Goal: Task Accomplishment & Management: Manage account settings

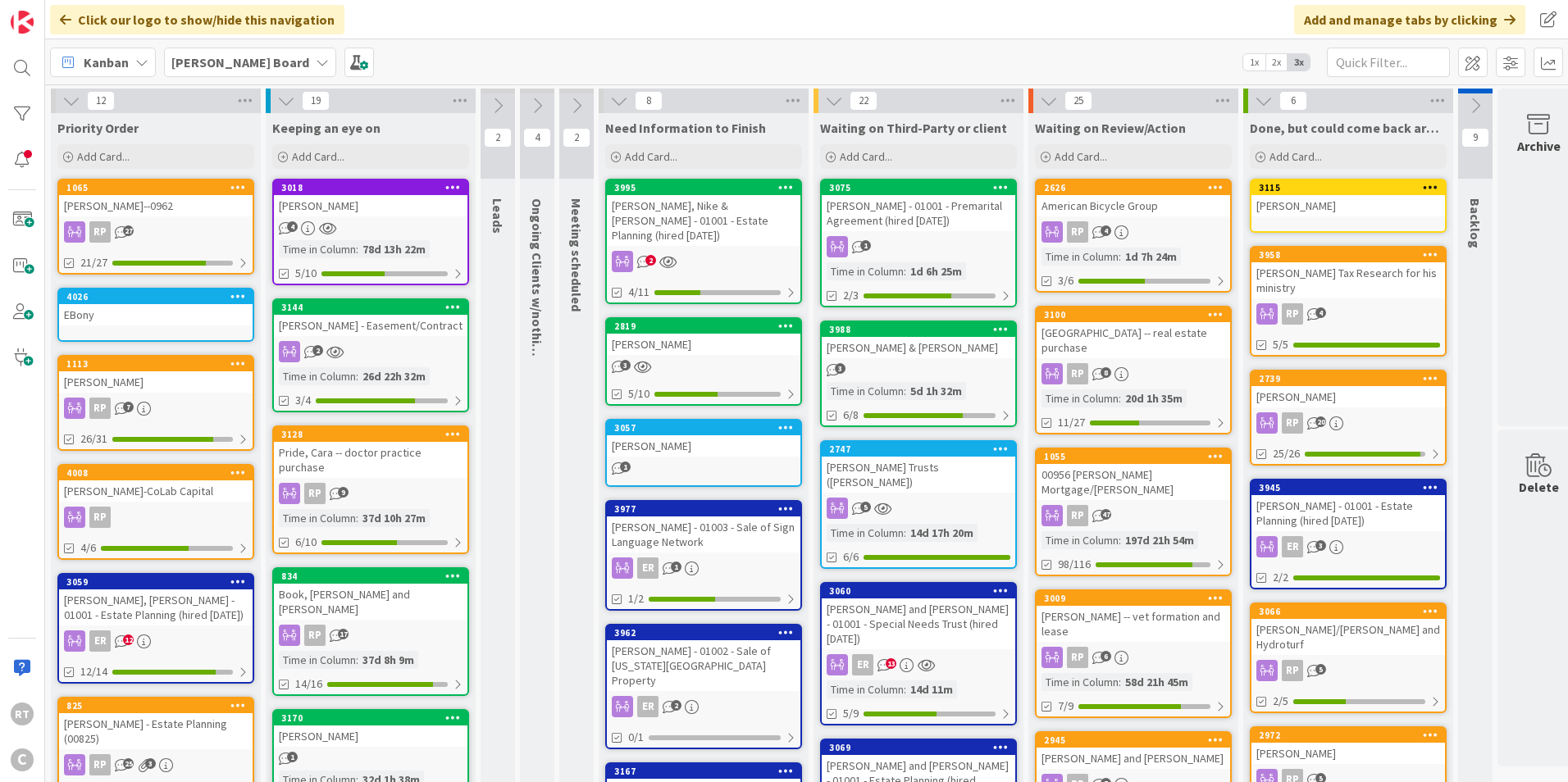
click at [155, 492] on div "[PERSON_NAME]-CoLab Capital" at bounding box center [156, 491] width 193 height 21
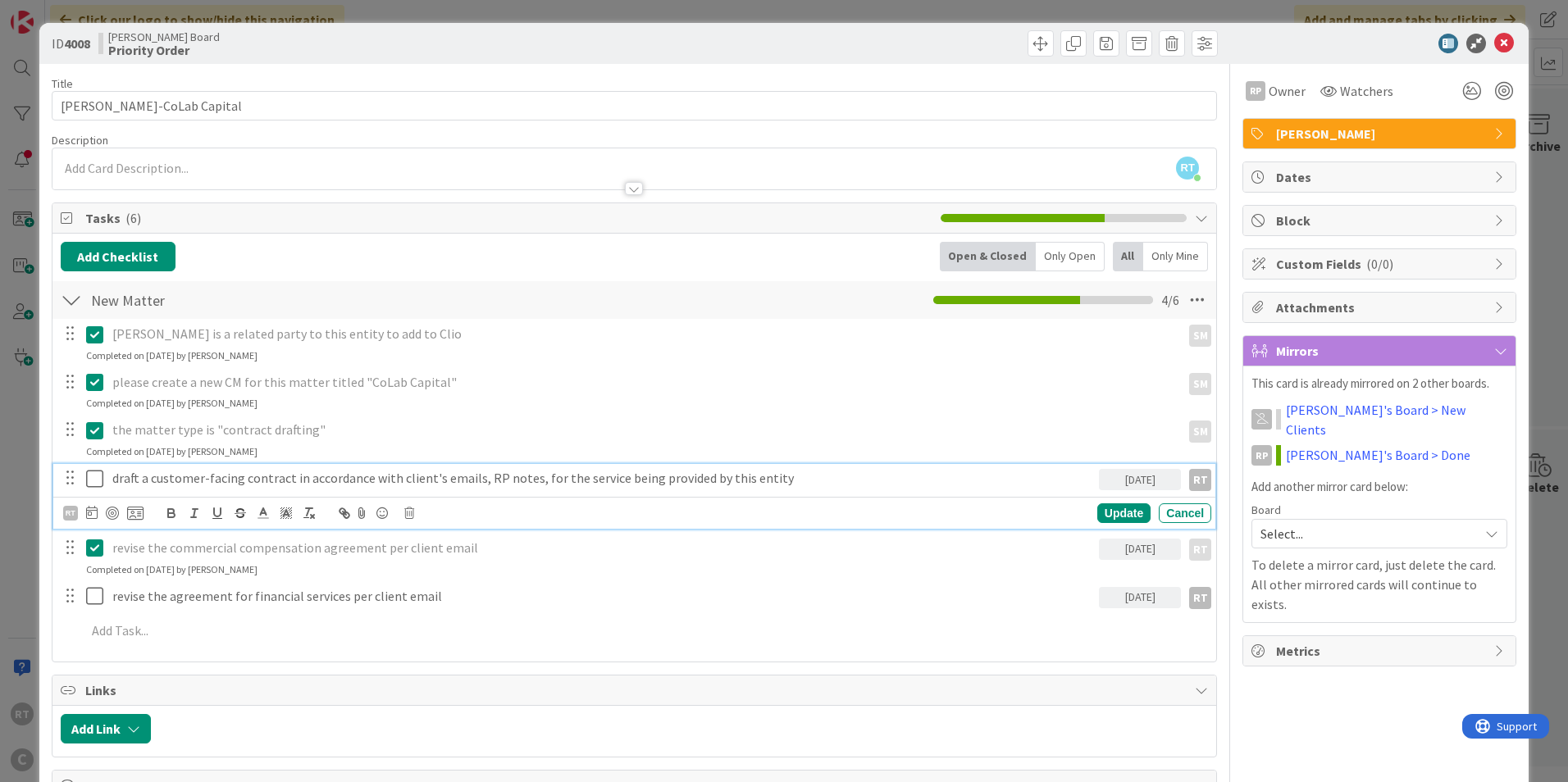
click at [97, 481] on icon at bounding box center [99, 479] width 24 height 20
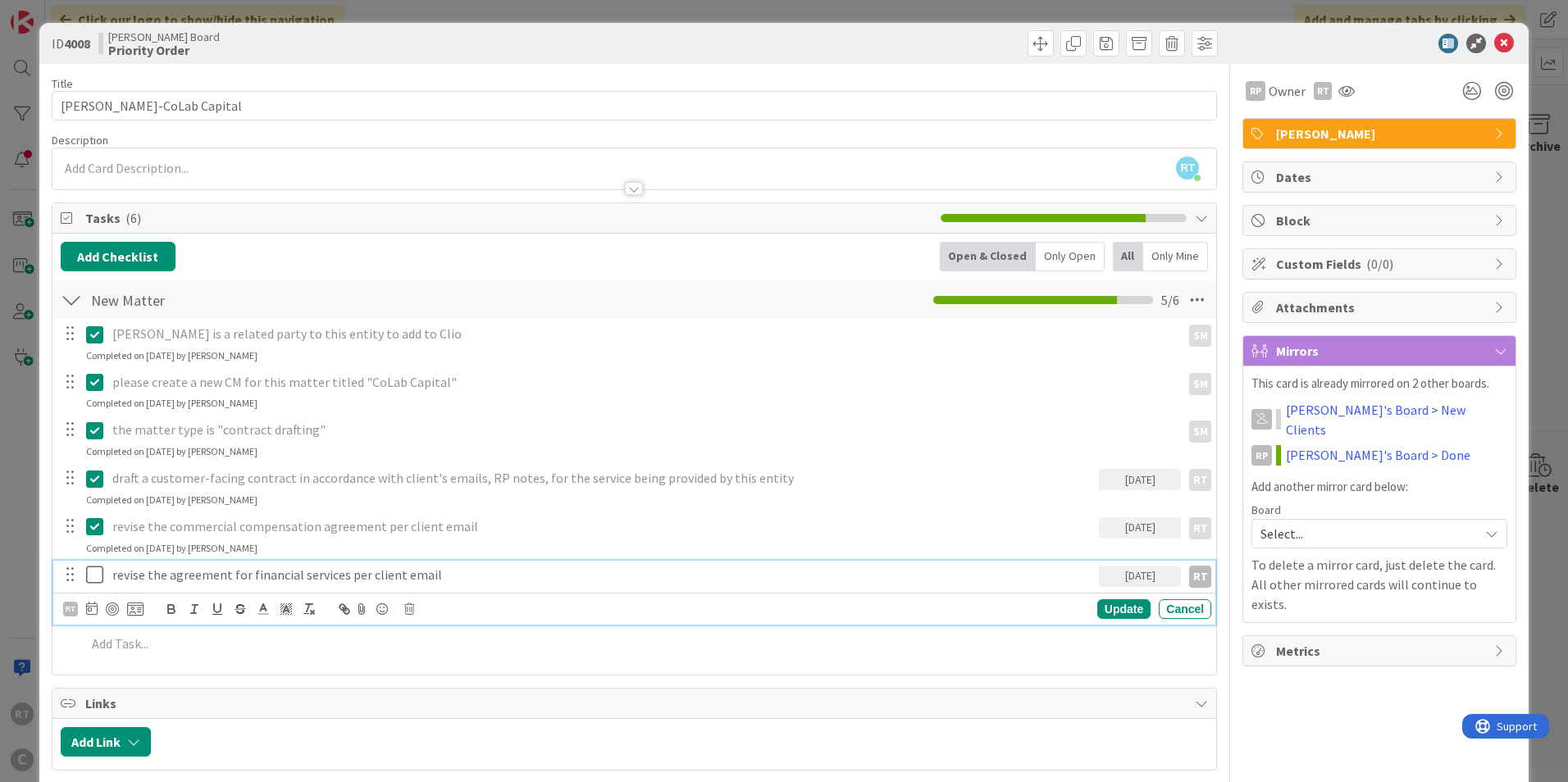
click at [99, 570] on icon at bounding box center [99, 575] width 24 height 20
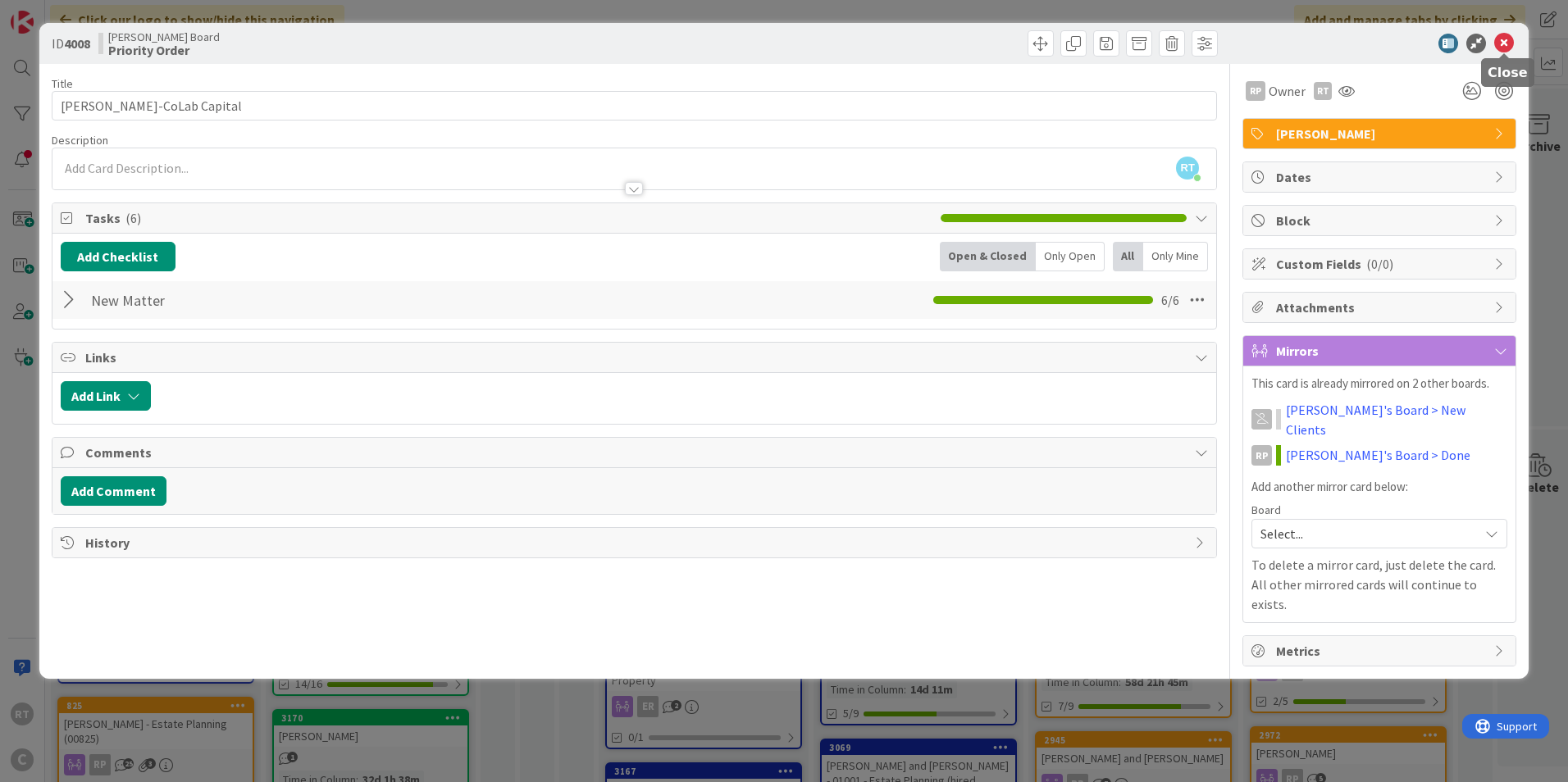
click at [1510, 45] on icon at bounding box center [1504, 43] width 20 height 20
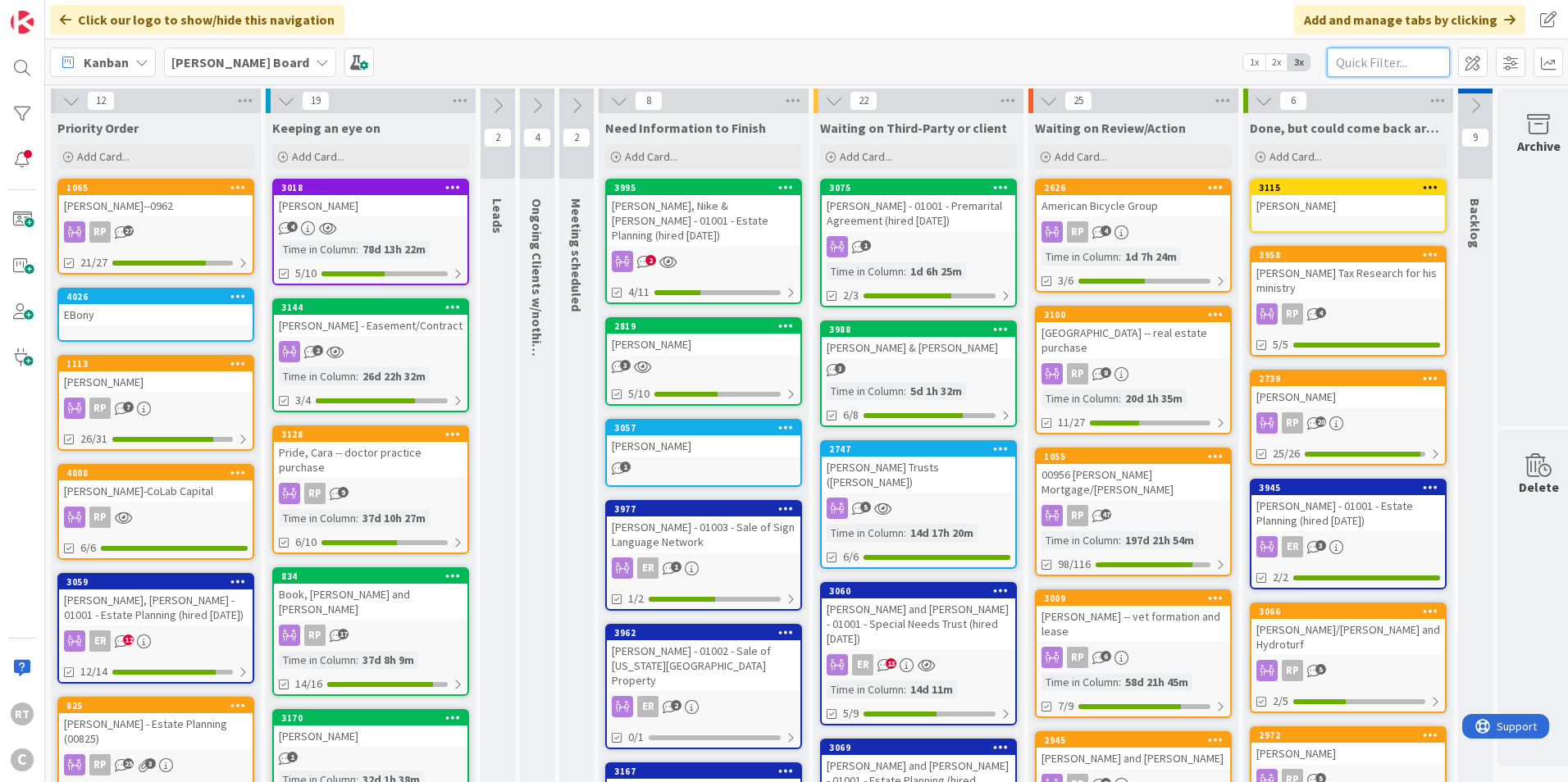
click at [1343, 59] on input "text" at bounding box center [1388, 62] width 123 height 30
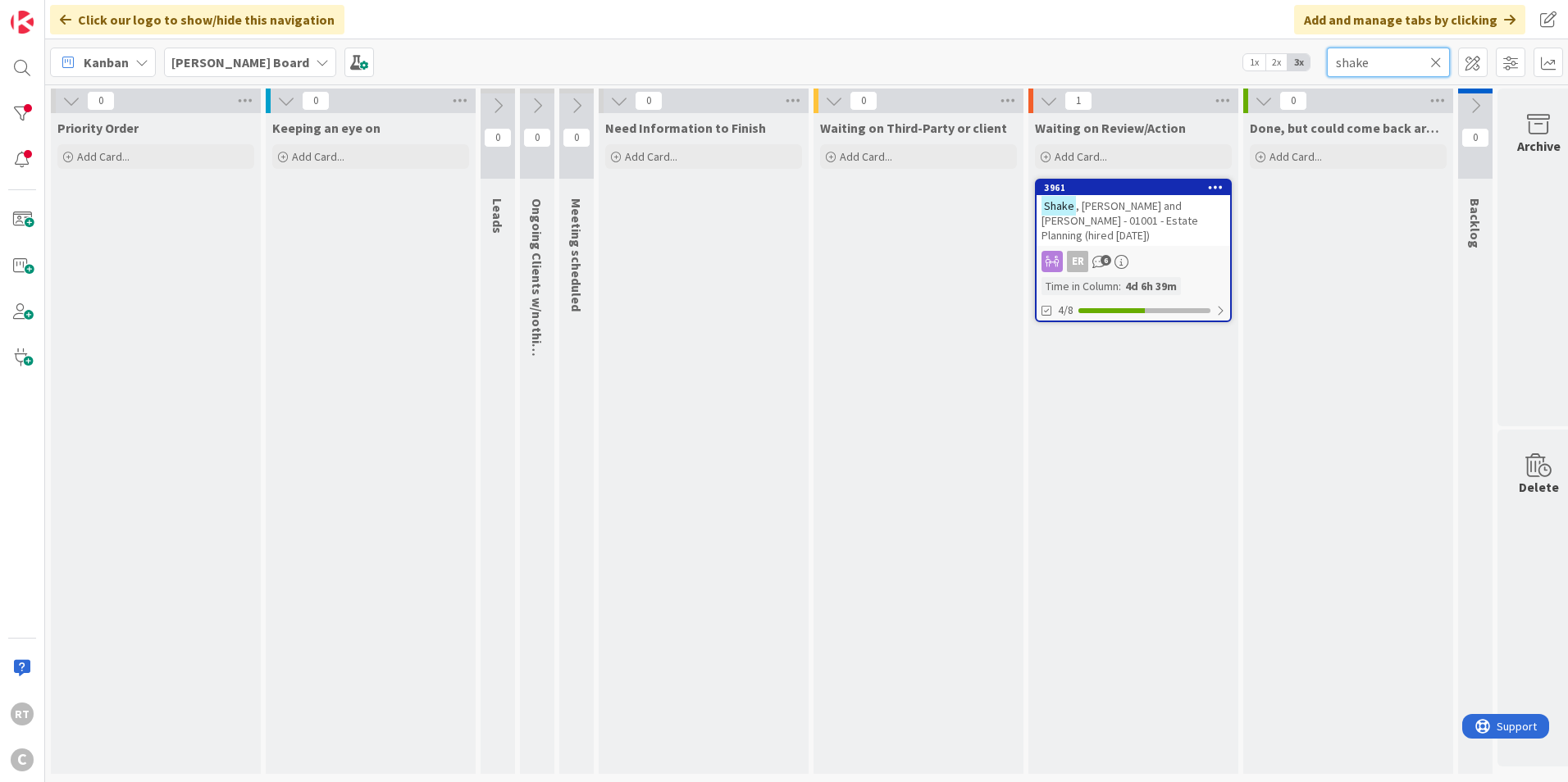
type input "shake"
click at [1150, 199] on span ", [PERSON_NAME] and [PERSON_NAME] - 01001 - Estate Planning (hired [DATE])" at bounding box center [1120, 220] width 156 height 45
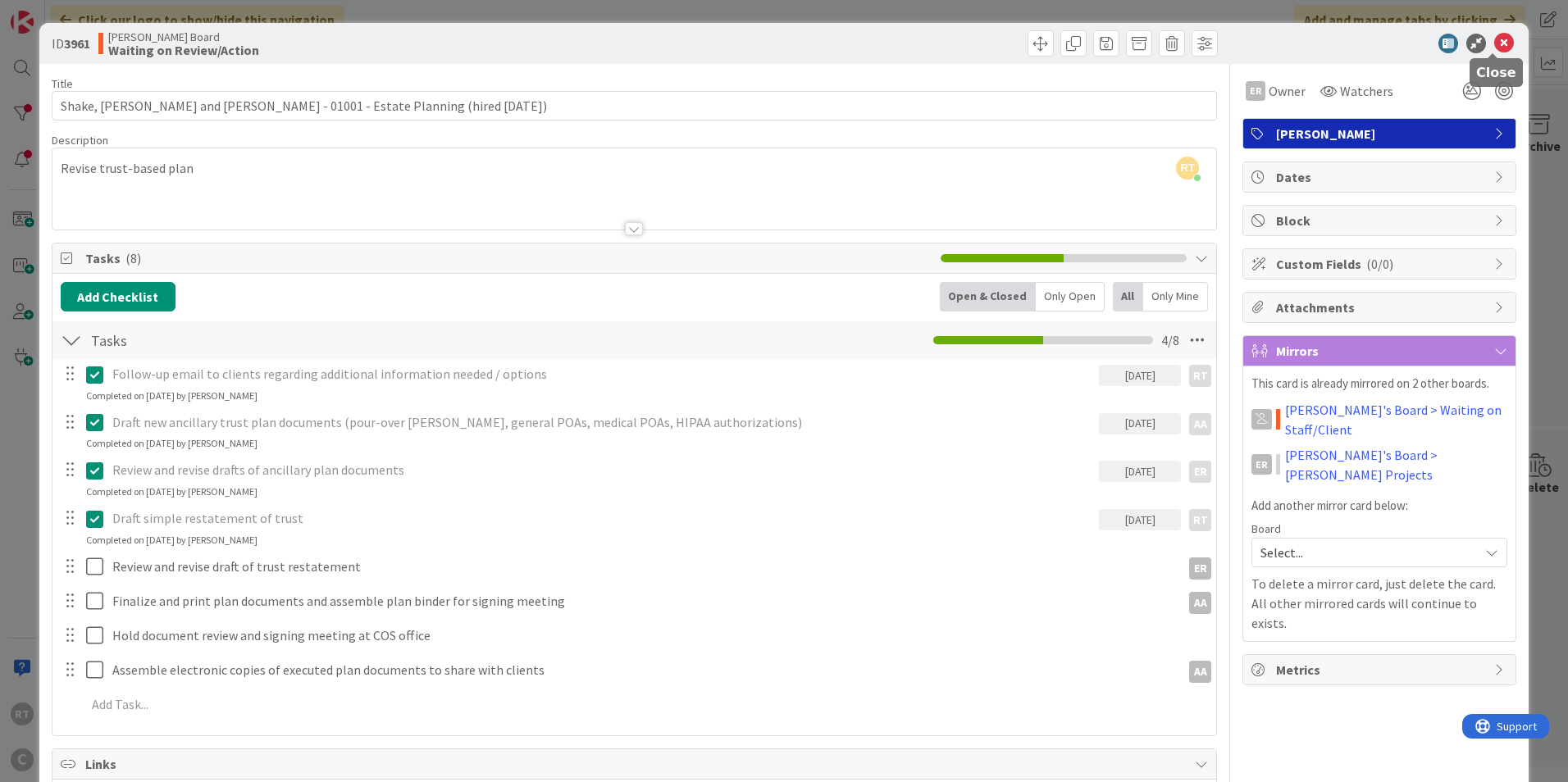
click at [1495, 46] on icon at bounding box center [1504, 43] width 20 height 20
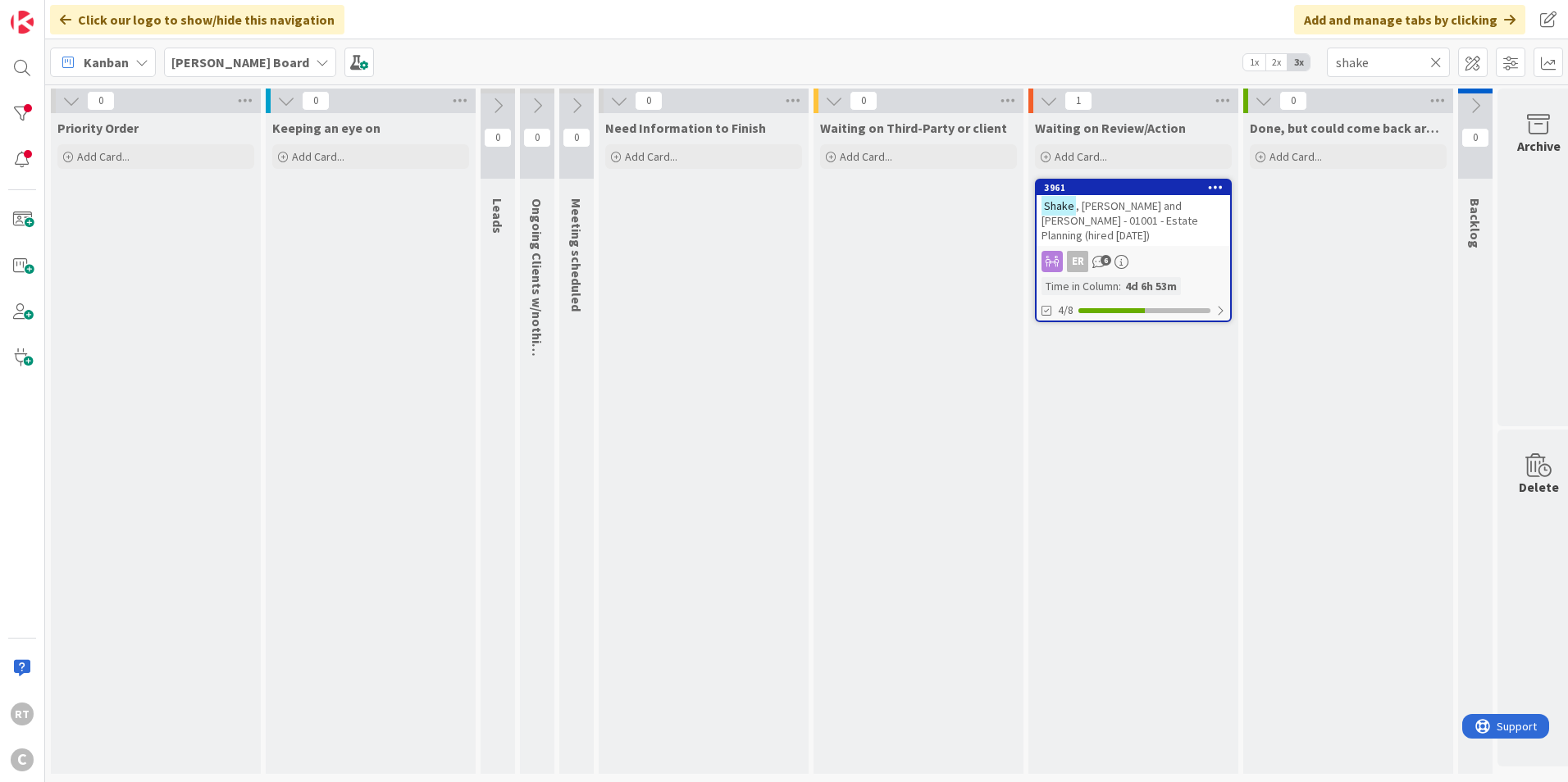
click at [1431, 61] on icon at bounding box center [1436, 62] width 11 height 15
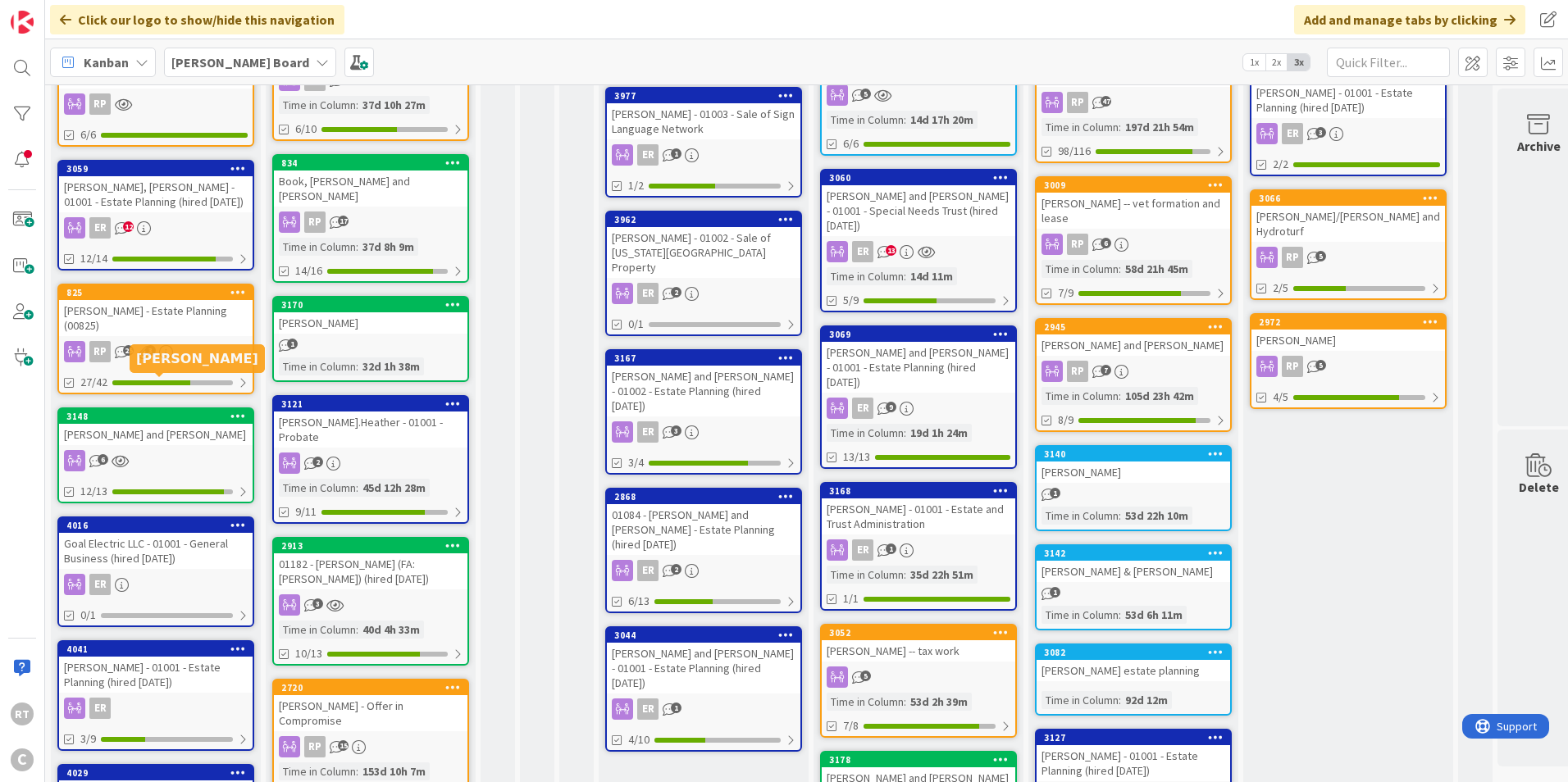
scroll to position [415, 0]
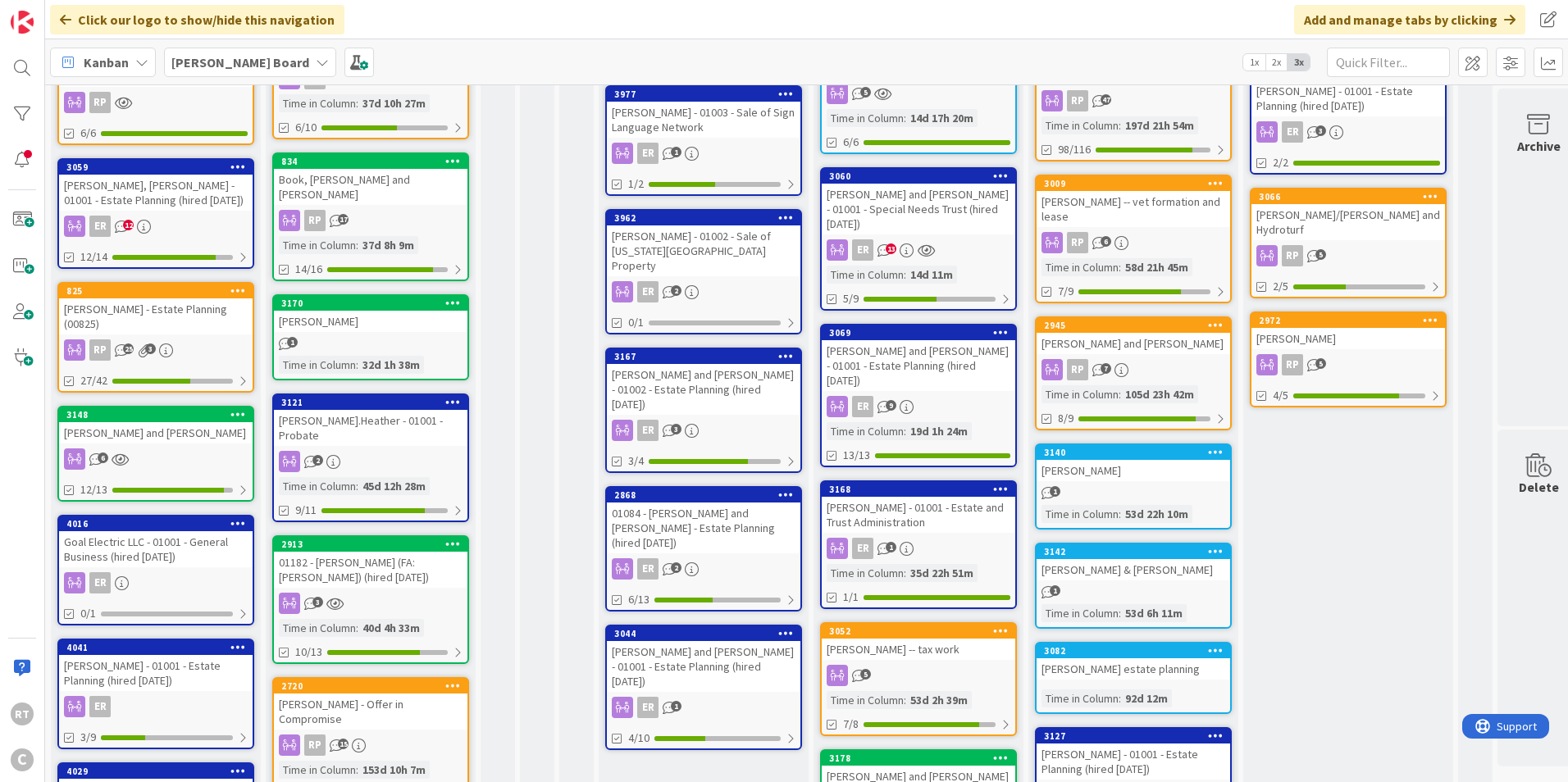
click at [177, 198] on div "[PERSON_NAME], [PERSON_NAME] - 01001 - Estate Planning (hired [DATE])" at bounding box center [156, 192] width 193 height 36
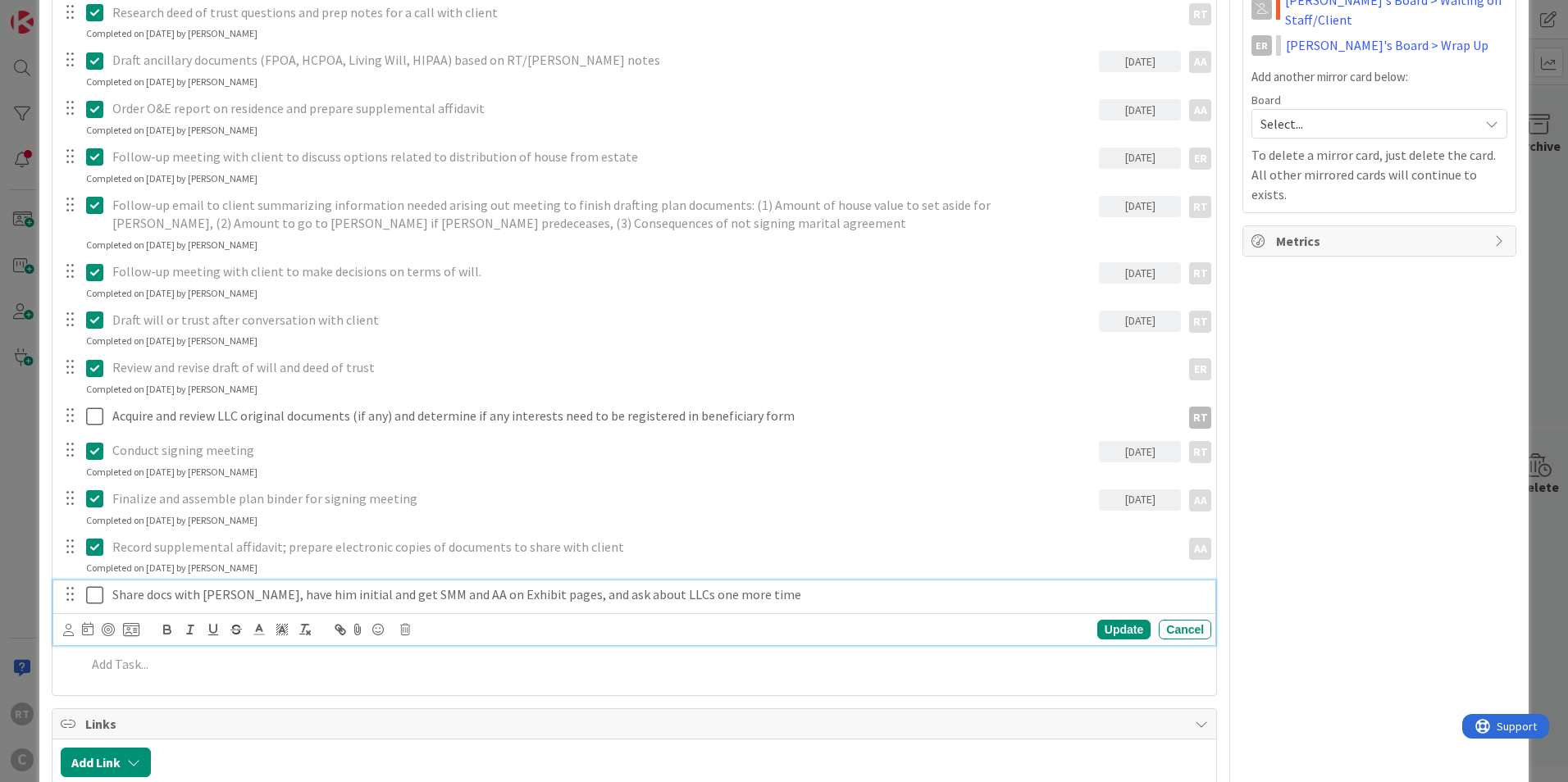
click at [120, 595] on p "Share docs with [PERSON_NAME], have him initial and get SMM and AA on Exhibit p…" at bounding box center [659, 595] width 1093 height 19
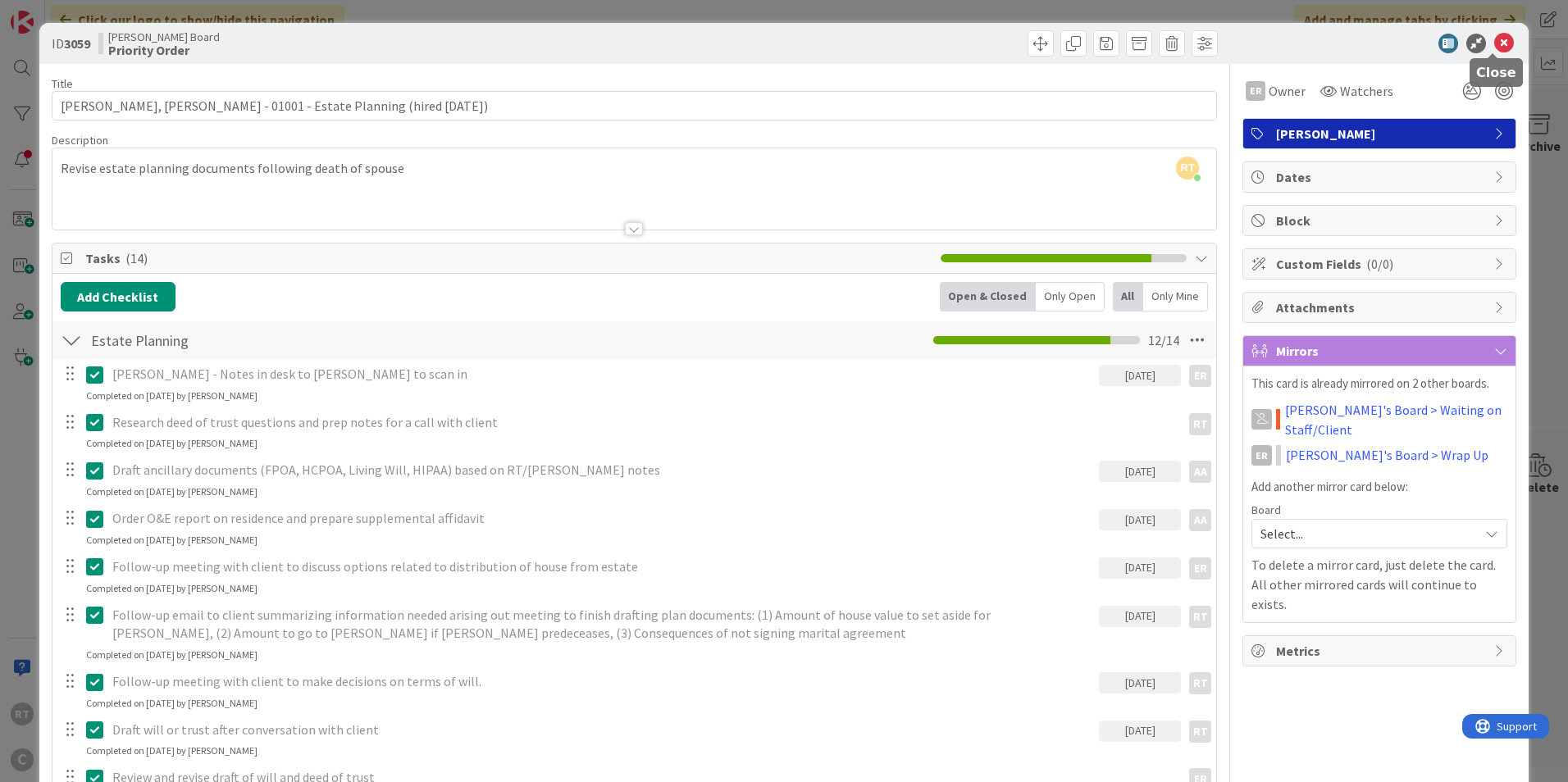
click at [1496, 42] on icon at bounding box center [1504, 43] width 20 height 20
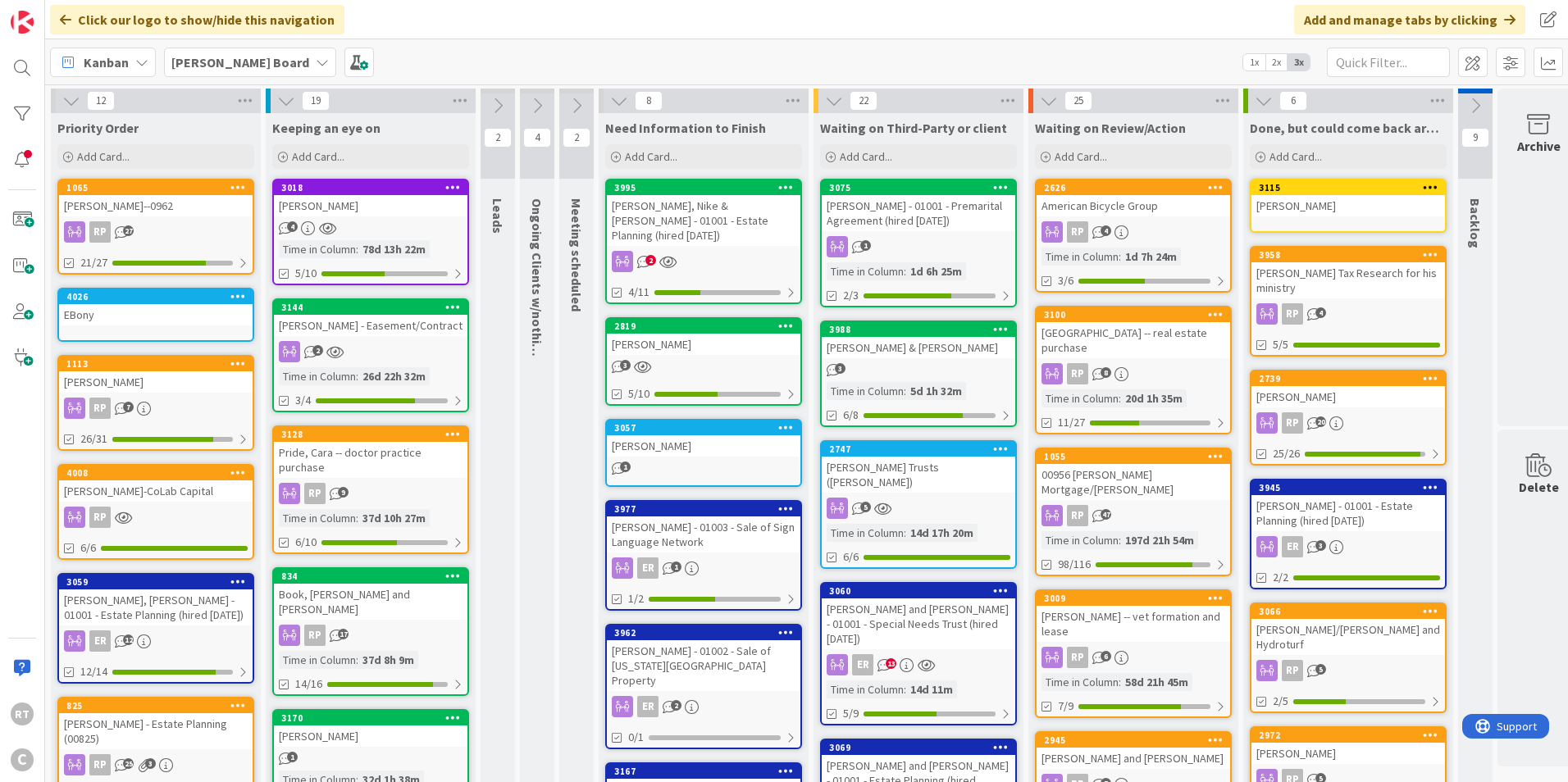
click at [165, 499] on div "[PERSON_NAME]-CoLab Capital" at bounding box center [156, 491] width 193 height 21
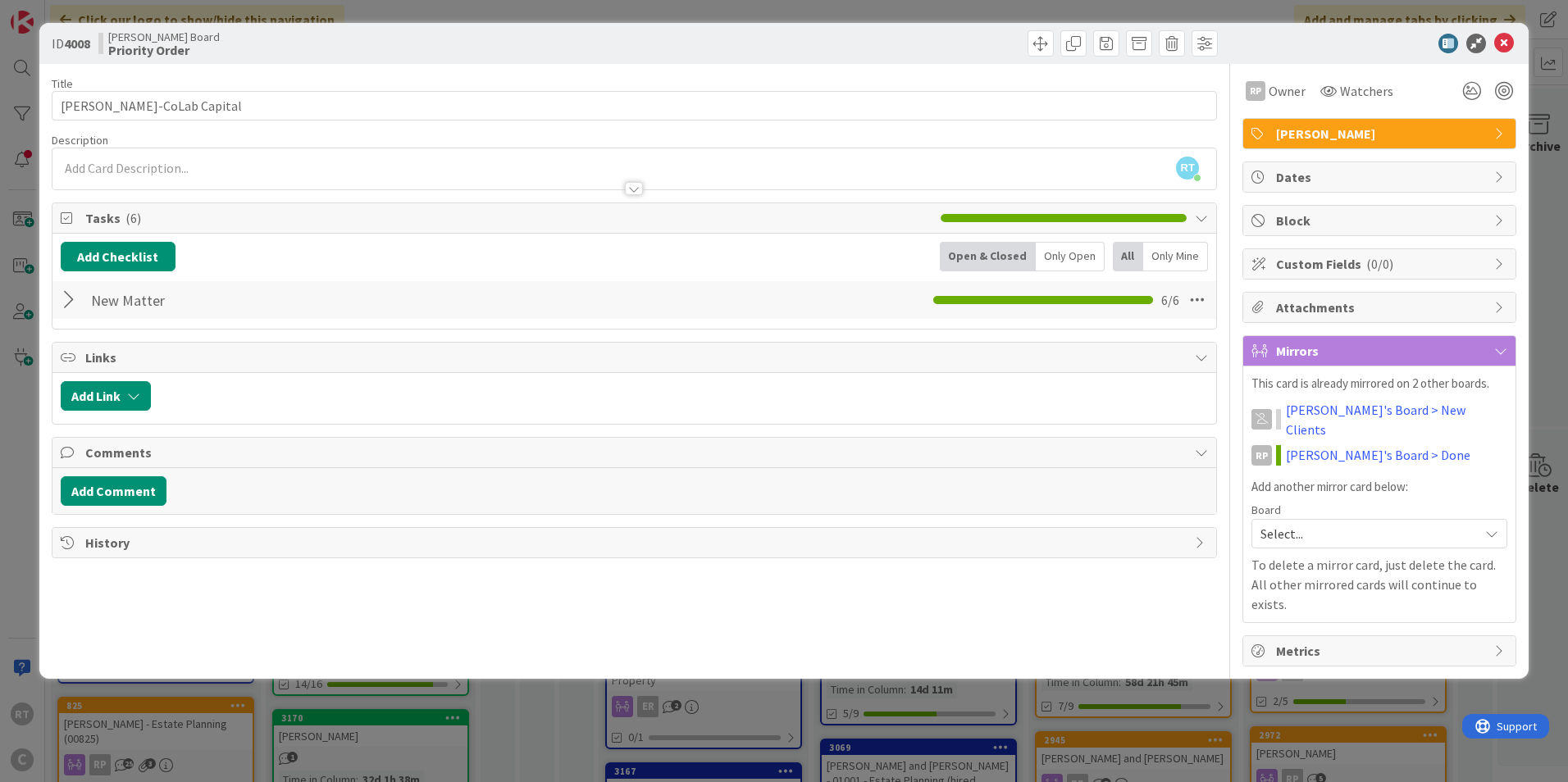
click at [73, 301] on div at bounding box center [71, 301] width 21 height 30
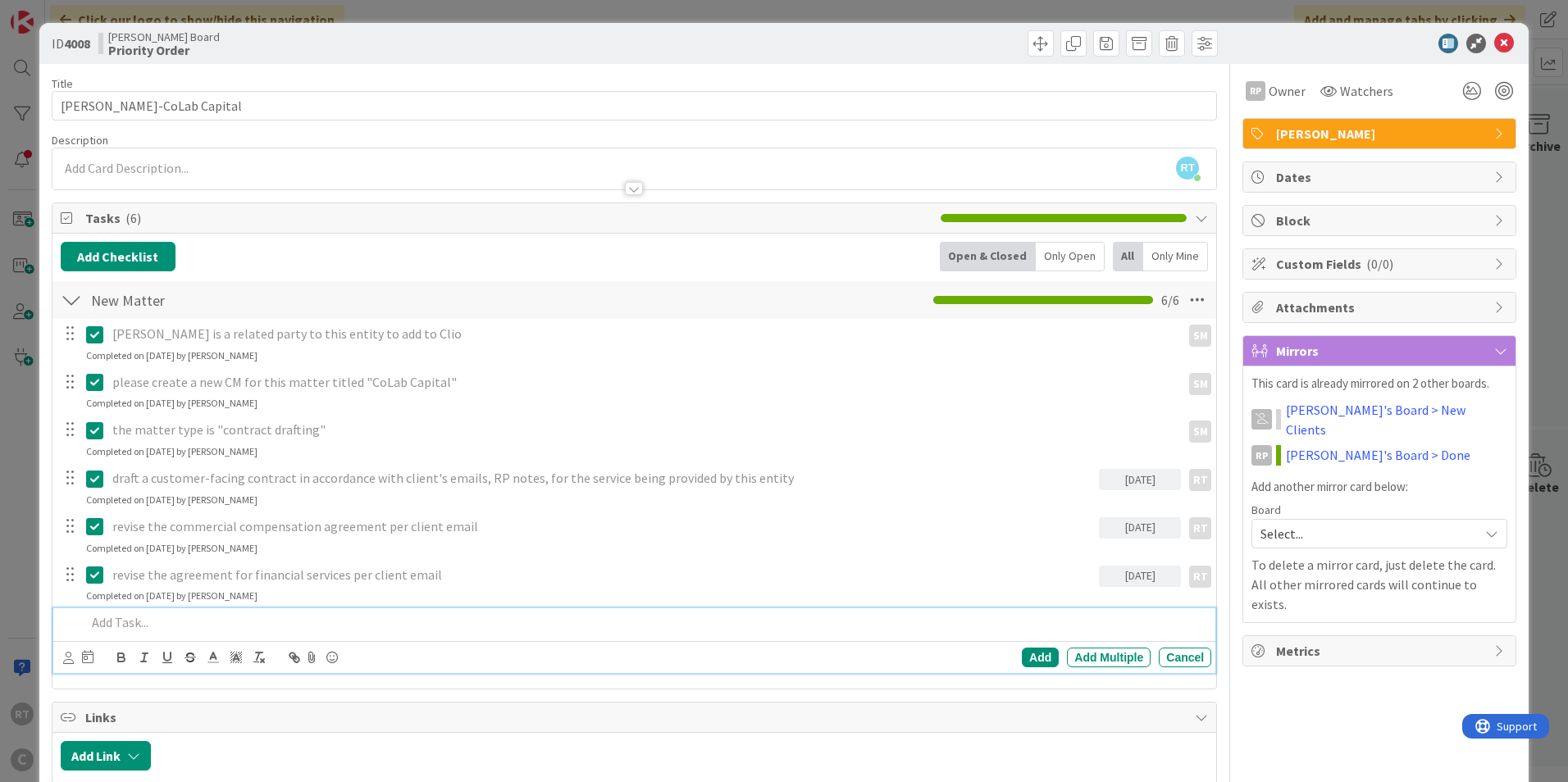
click at [132, 620] on p at bounding box center [646, 623] width 1119 height 19
click at [74, 655] on div at bounding box center [78, 657] width 31 height 20
click at [73, 655] on icon at bounding box center [68, 658] width 10 height 12
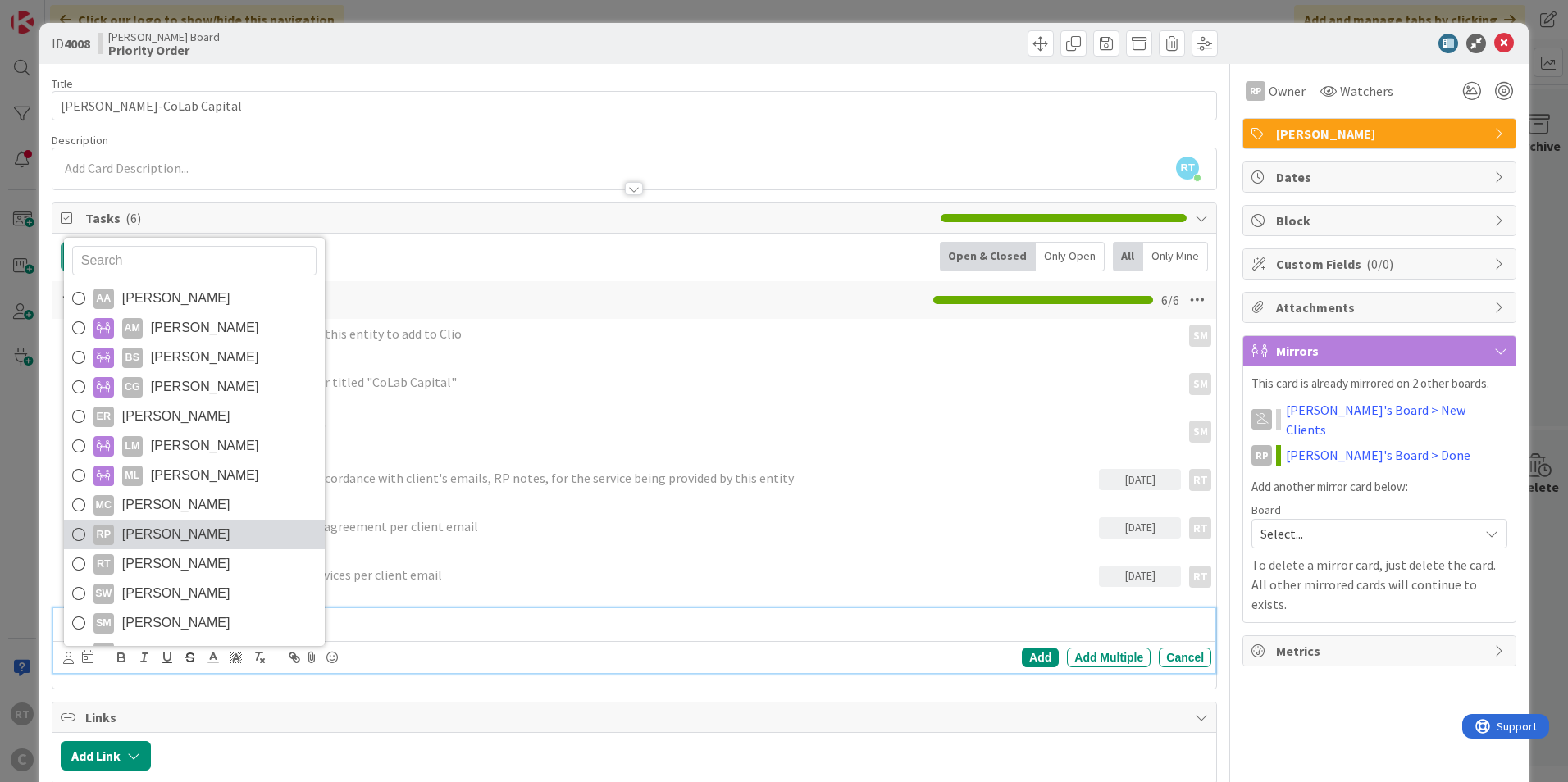
click at [164, 524] on span "[PERSON_NAME]" at bounding box center [177, 535] width 108 height 24
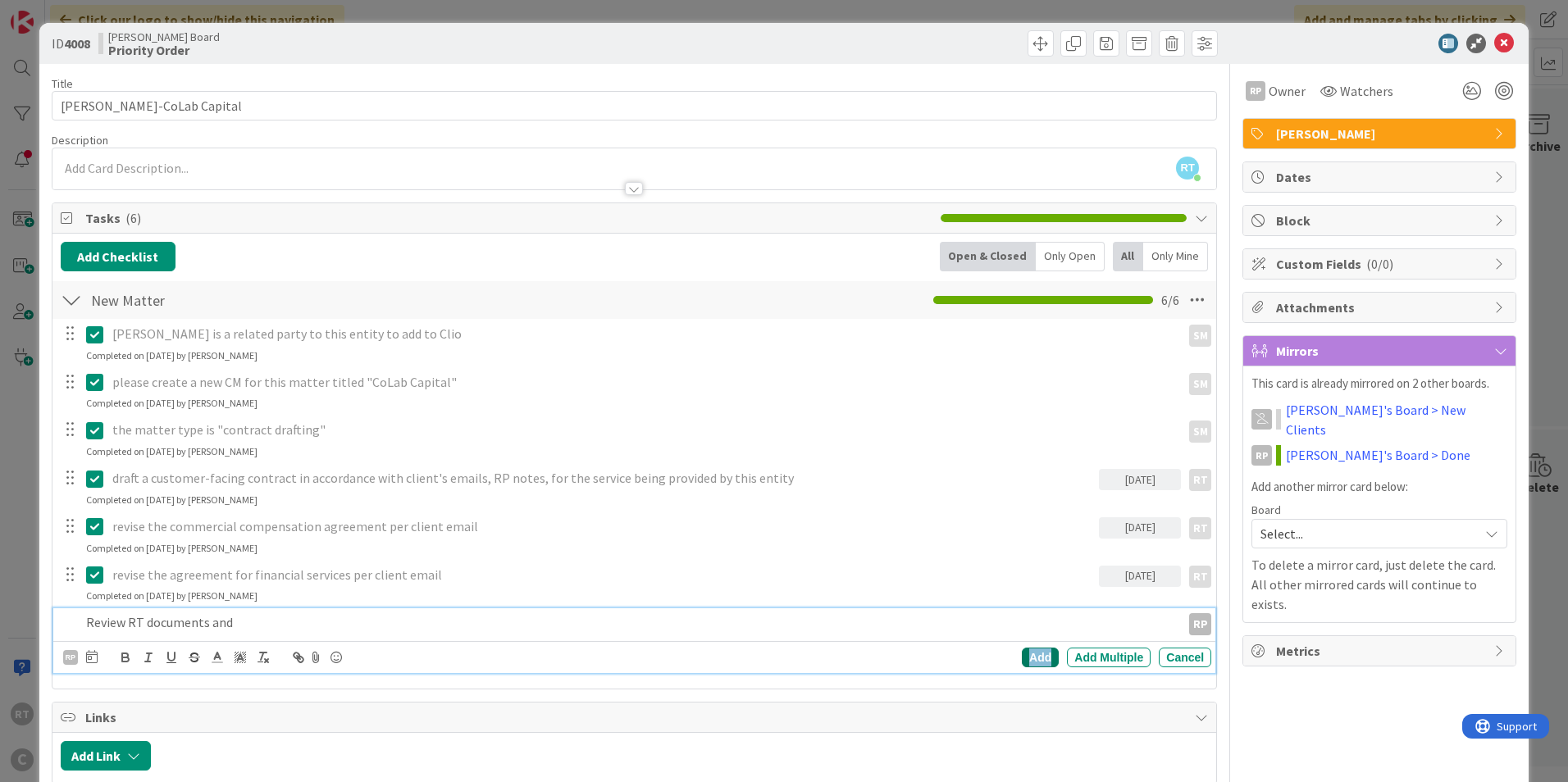
click at [1022, 660] on div "Add" at bounding box center [1040, 657] width 37 height 20
click at [241, 626] on p "Review RT documents and" at bounding box center [643, 623] width 1062 height 19
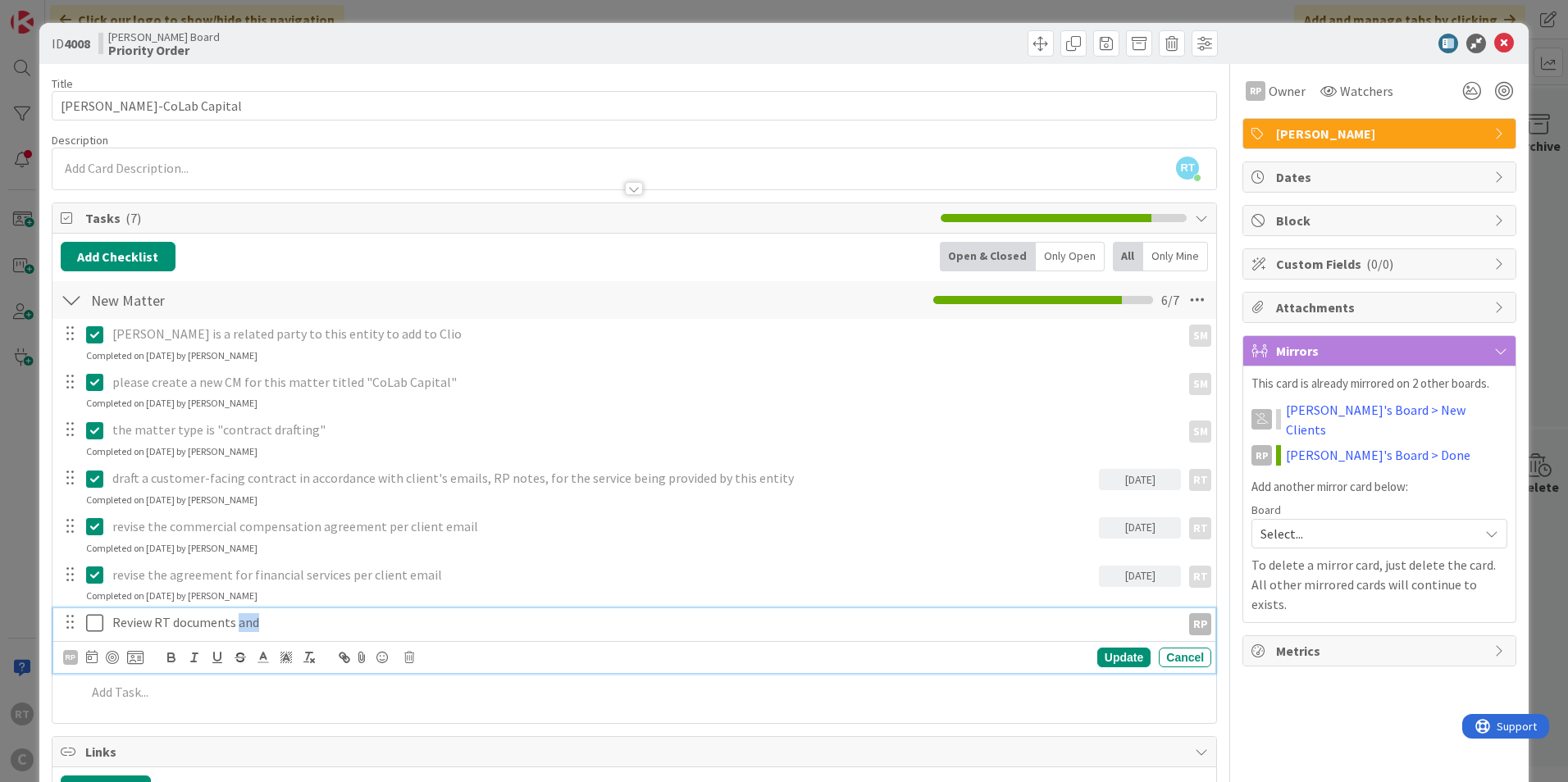
click at [241, 626] on p "Review RT documents and" at bounding box center [643, 623] width 1062 height 19
click at [260, 620] on p "Review RT documents and" at bounding box center [643, 623] width 1062 height 19
click at [1114, 651] on div "Update" at bounding box center [1124, 657] width 53 height 20
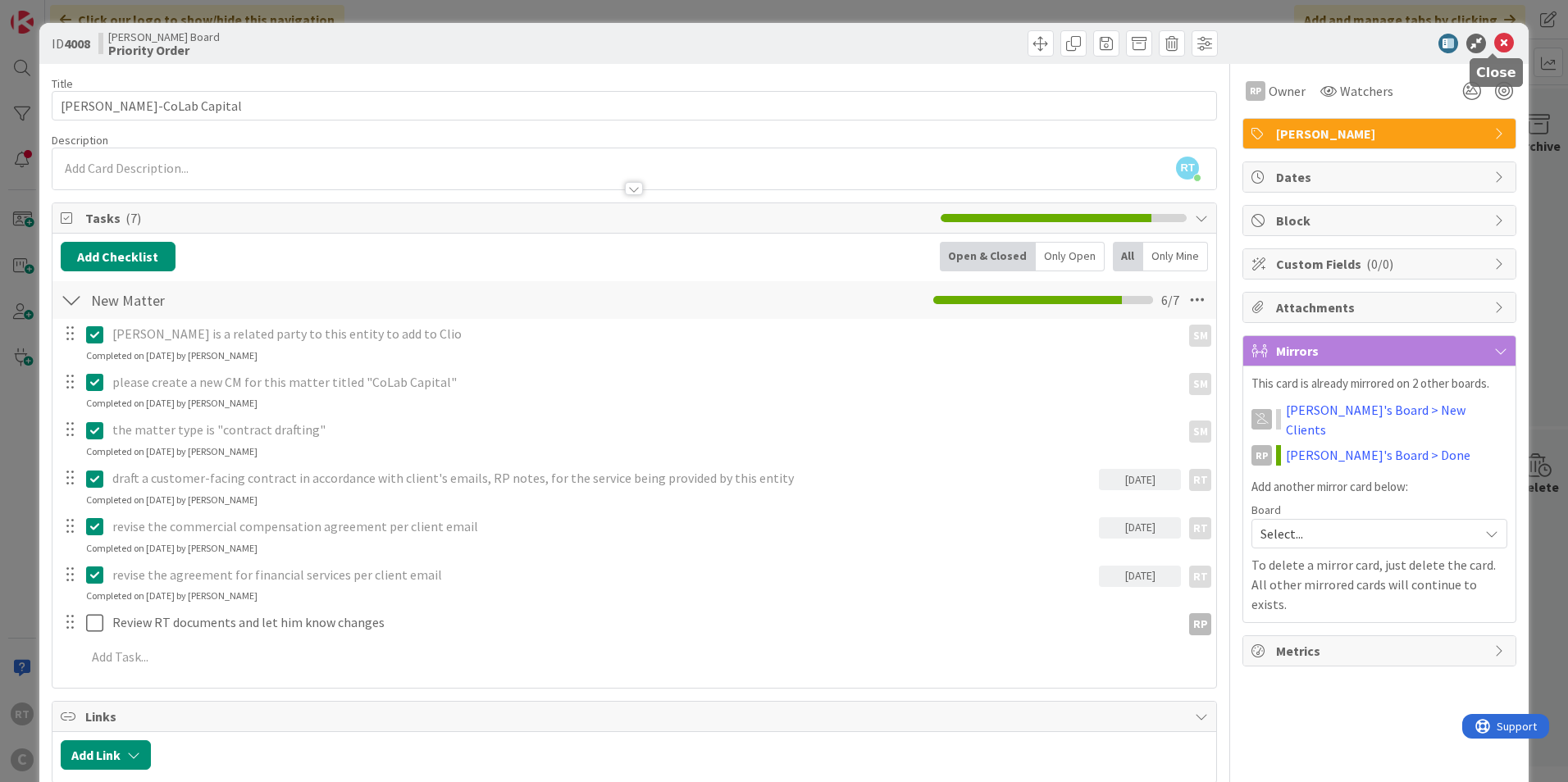
click at [1495, 38] on icon at bounding box center [1504, 43] width 20 height 20
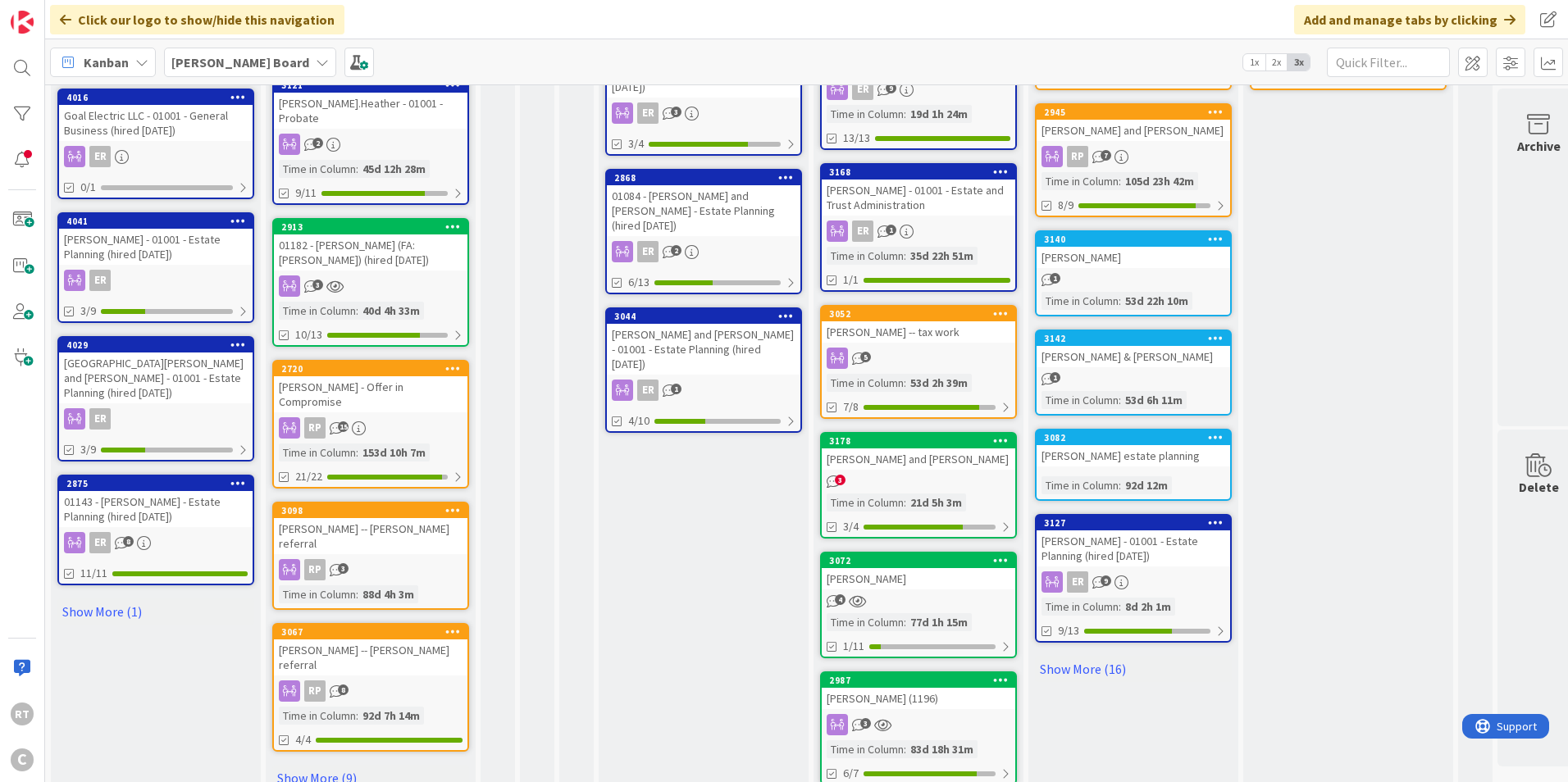
scroll to position [738, 0]
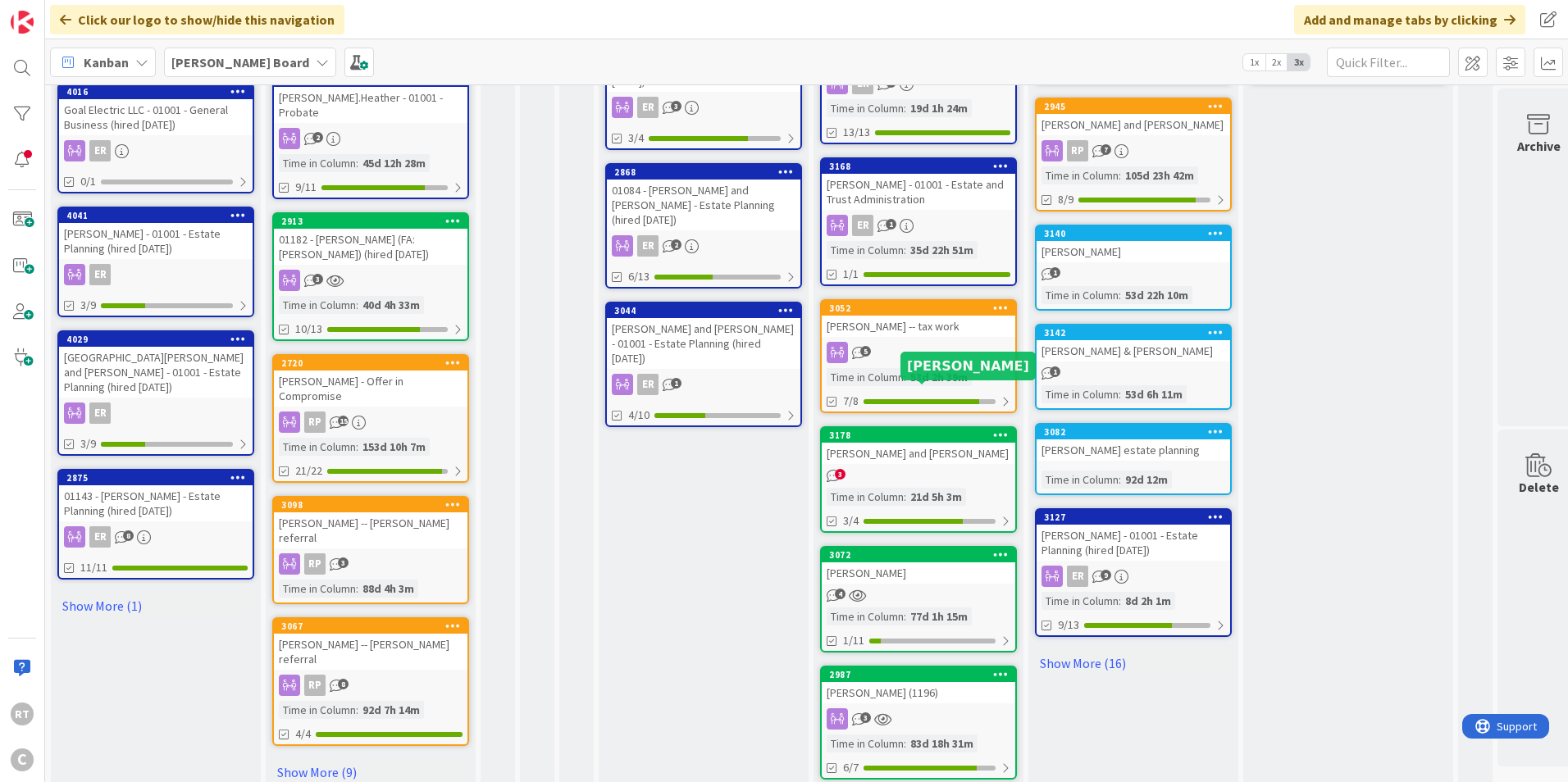
click at [901, 426] on link "3178 [PERSON_NAME] and [PERSON_NAME] 3 Time in Column : 21d 5h 3m 3/4" at bounding box center [918, 480] width 197 height 107
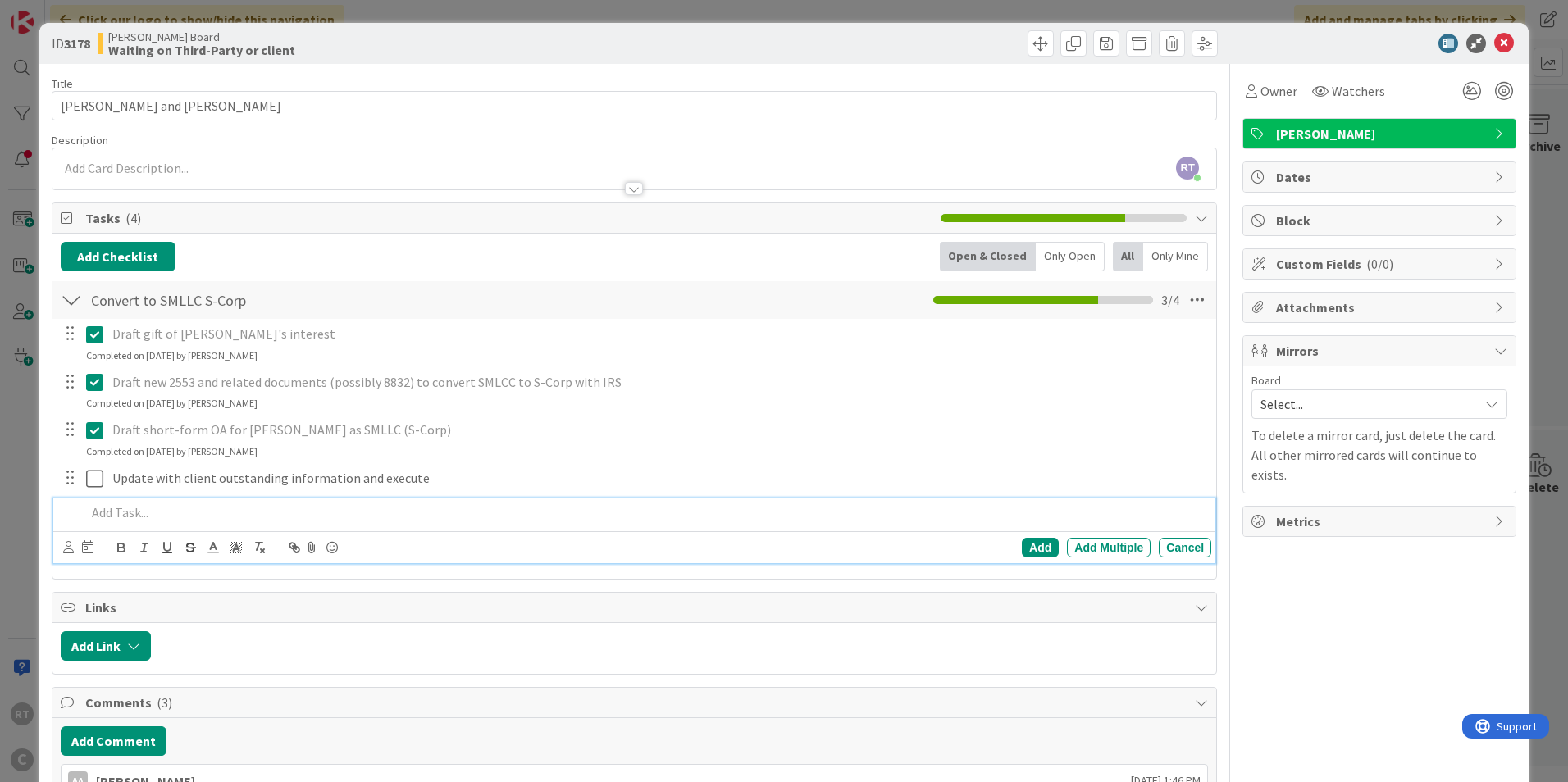
click at [131, 512] on p at bounding box center [646, 513] width 1119 height 19
click at [61, 550] on div "Add Add Multiple Cancel" at bounding box center [635, 547] width 1162 height 32
click at [68, 547] on icon at bounding box center [68, 547] width 10 height 12
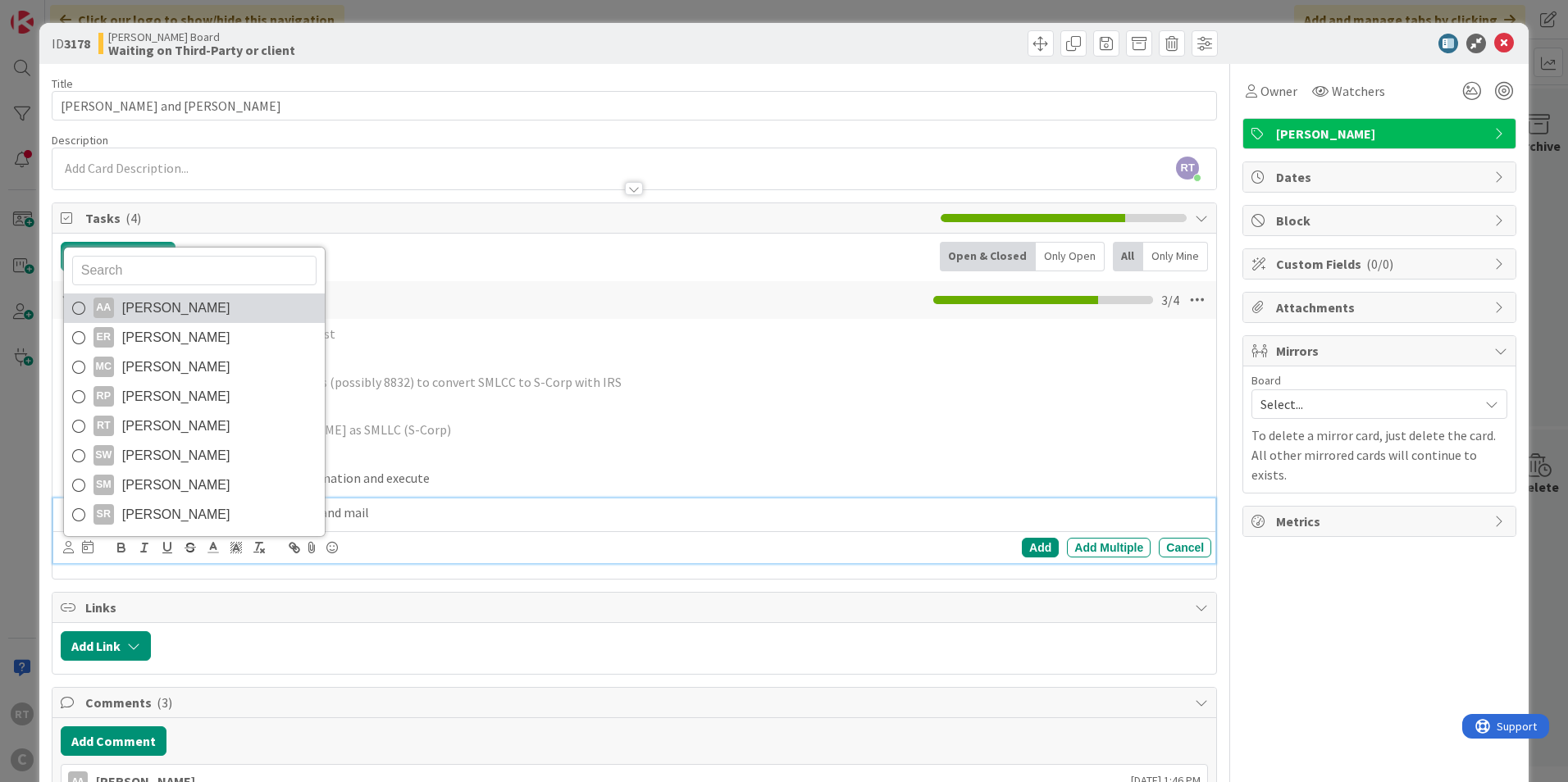
click at [160, 319] on span "[PERSON_NAME]" at bounding box center [177, 308] width 108 height 24
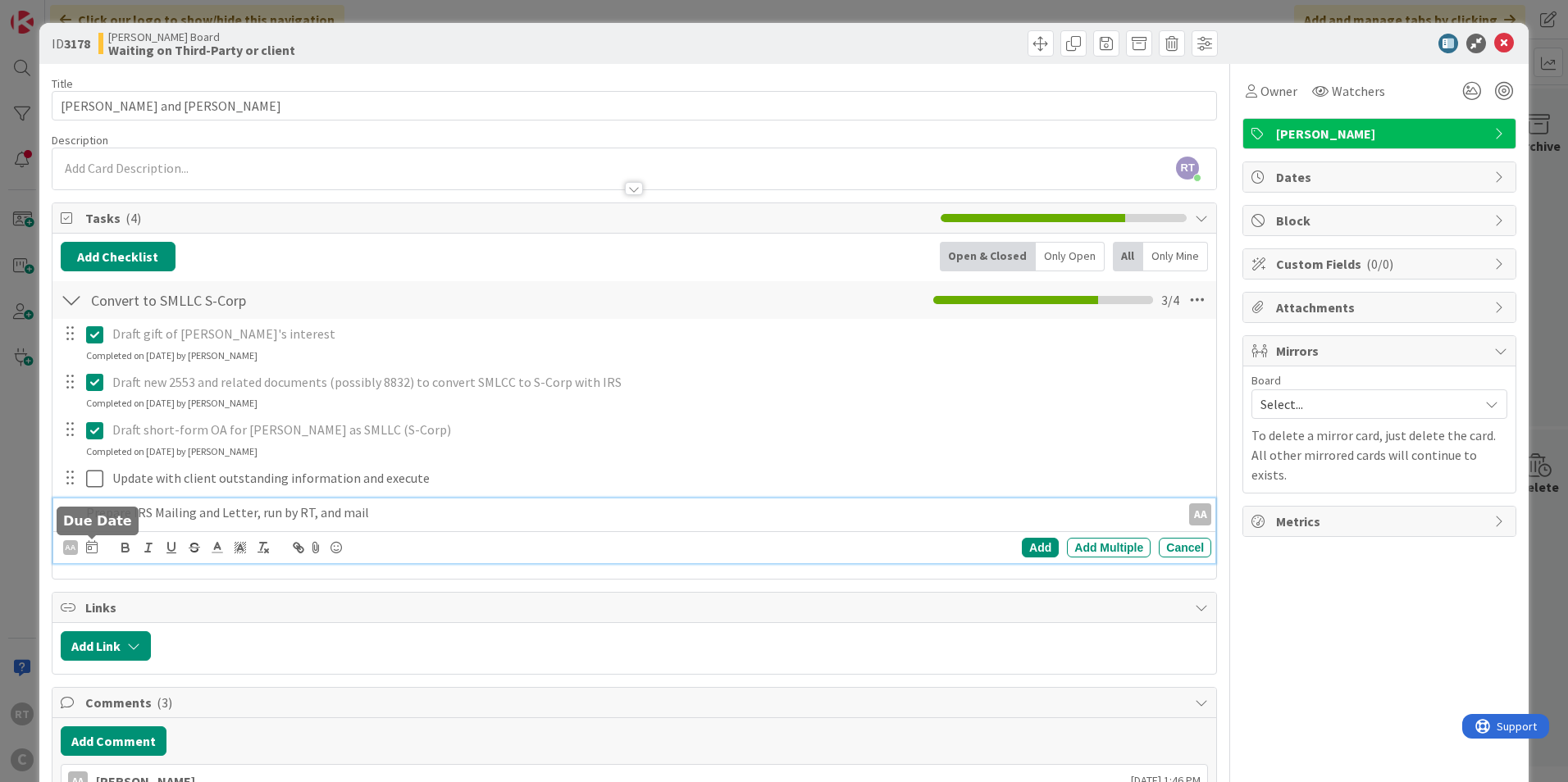
click at [90, 550] on icon at bounding box center [92, 546] width 11 height 13
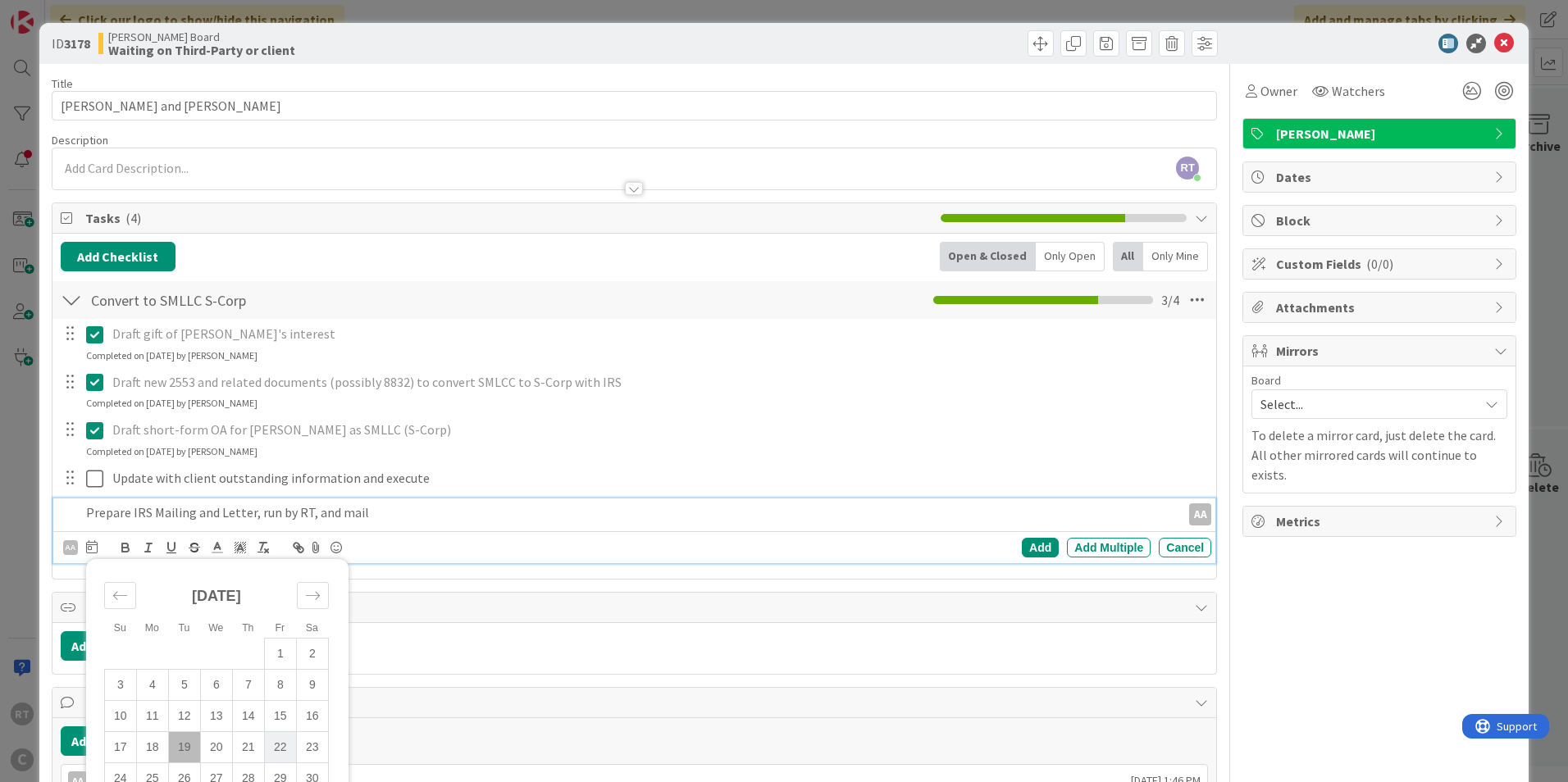
click at [285, 748] on td "22" at bounding box center [280, 747] width 32 height 31
click at [242, 751] on td "21" at bounding box center [248, 747] width 32 height 31
click at [1022, 553] on div "Add" at bounding box center [1040, 548] width 37 height 20
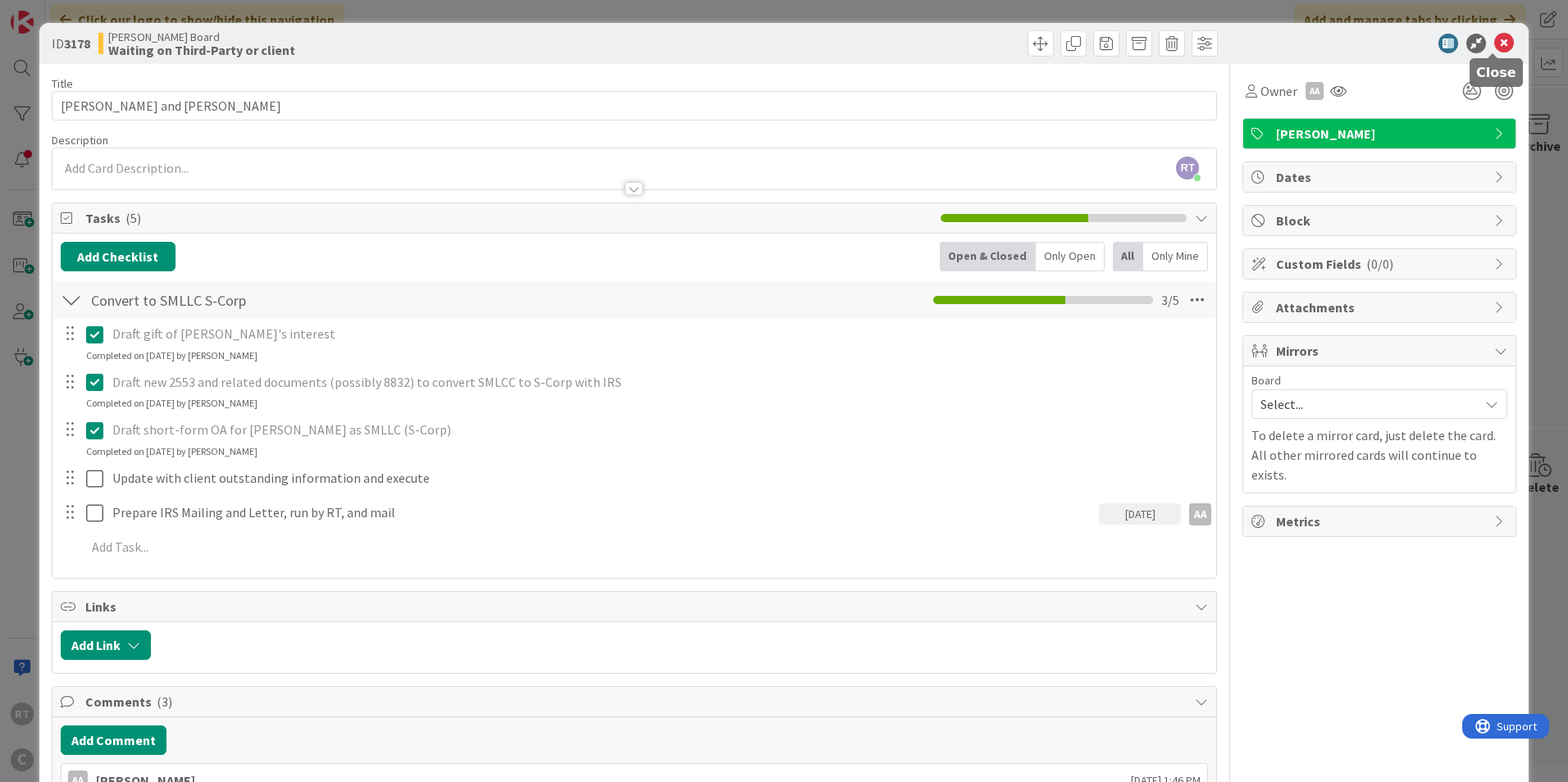
click at [1495, 42] on icon at bounding box center [1504, 43] width 20 height 20
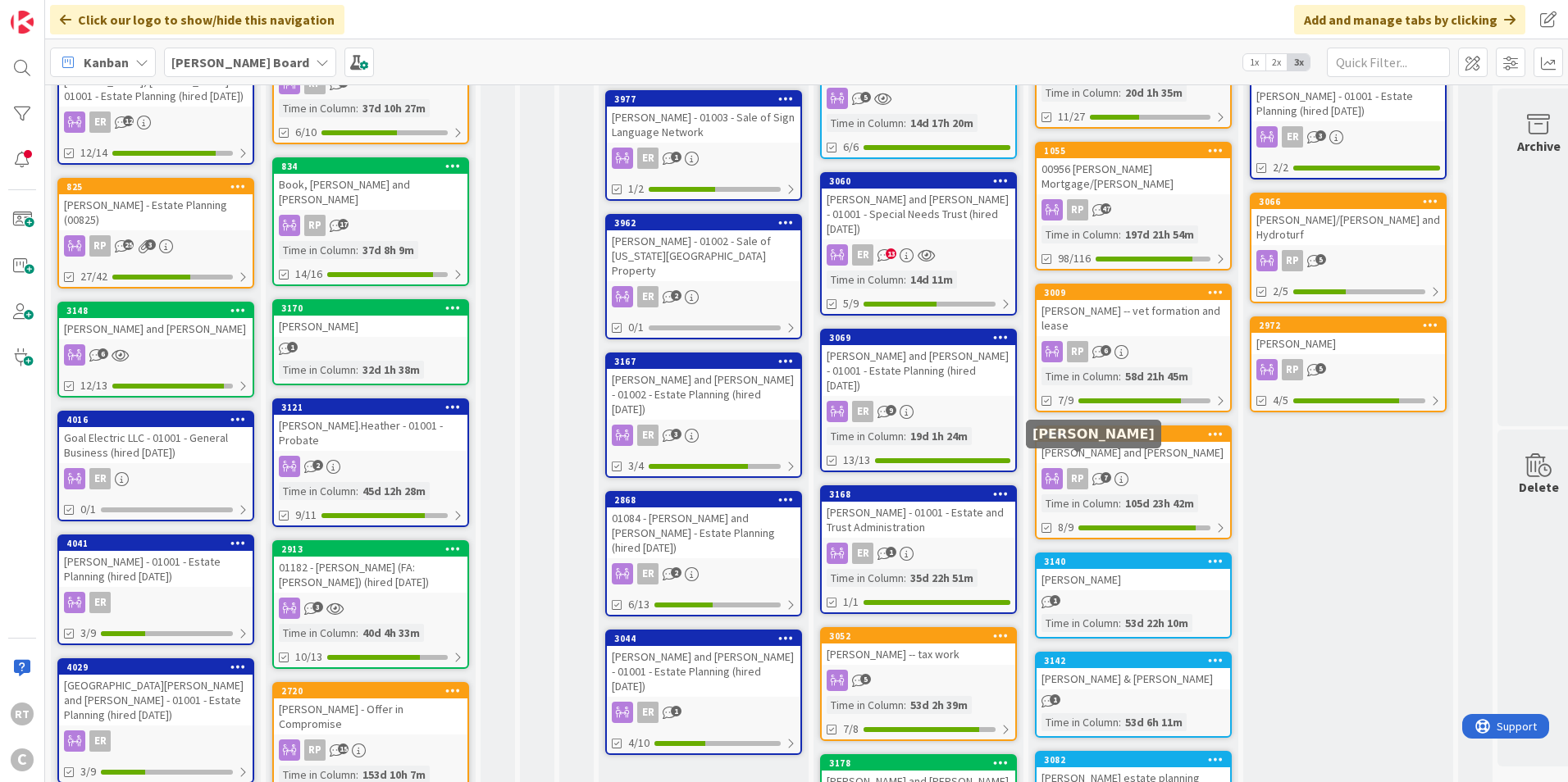
scroll to position [656, 0]
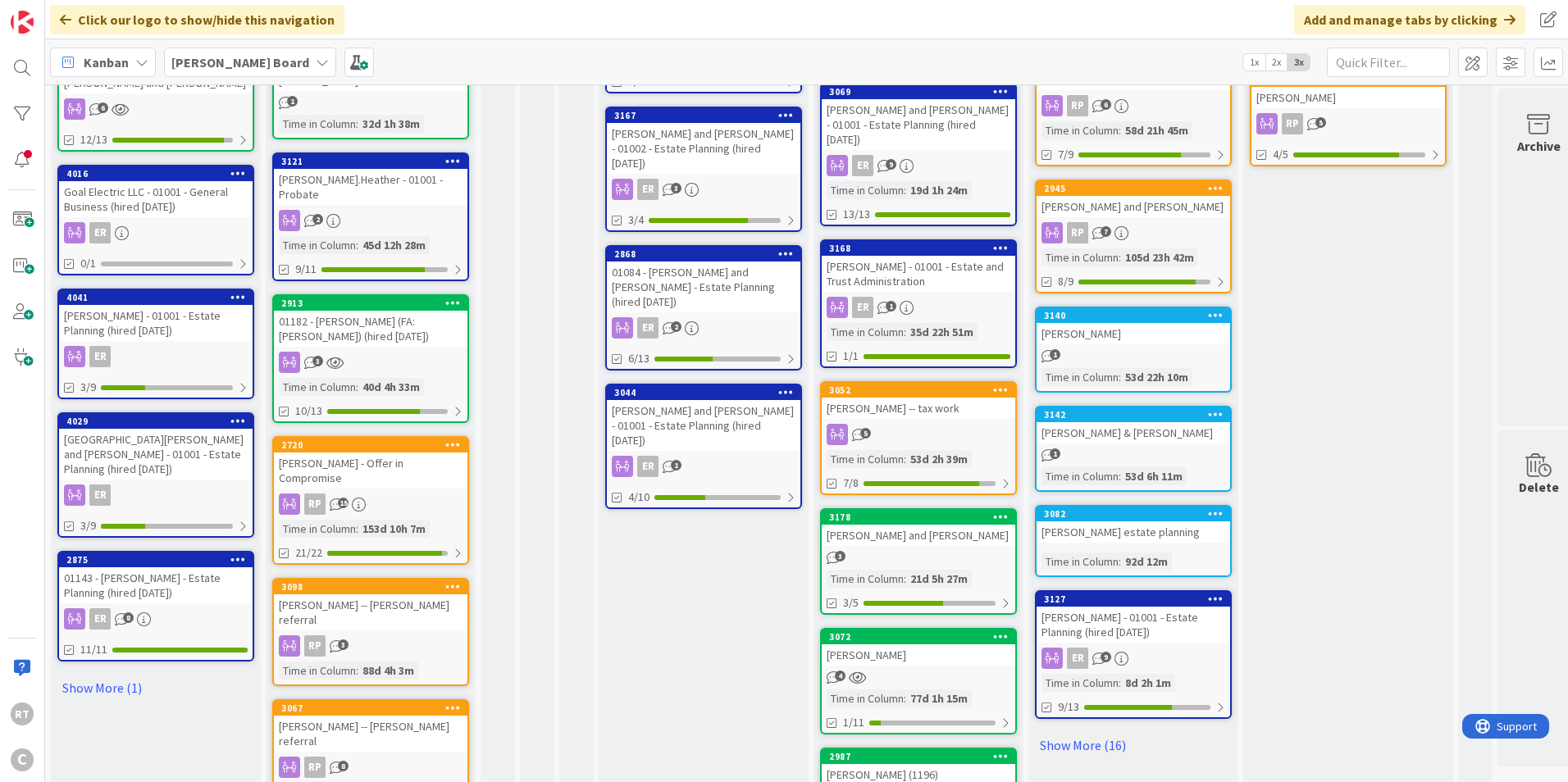
click at [921, 765] on div "[PERSON_NAME] (1196)" at bounding box center [918, 775] width 193 height 21
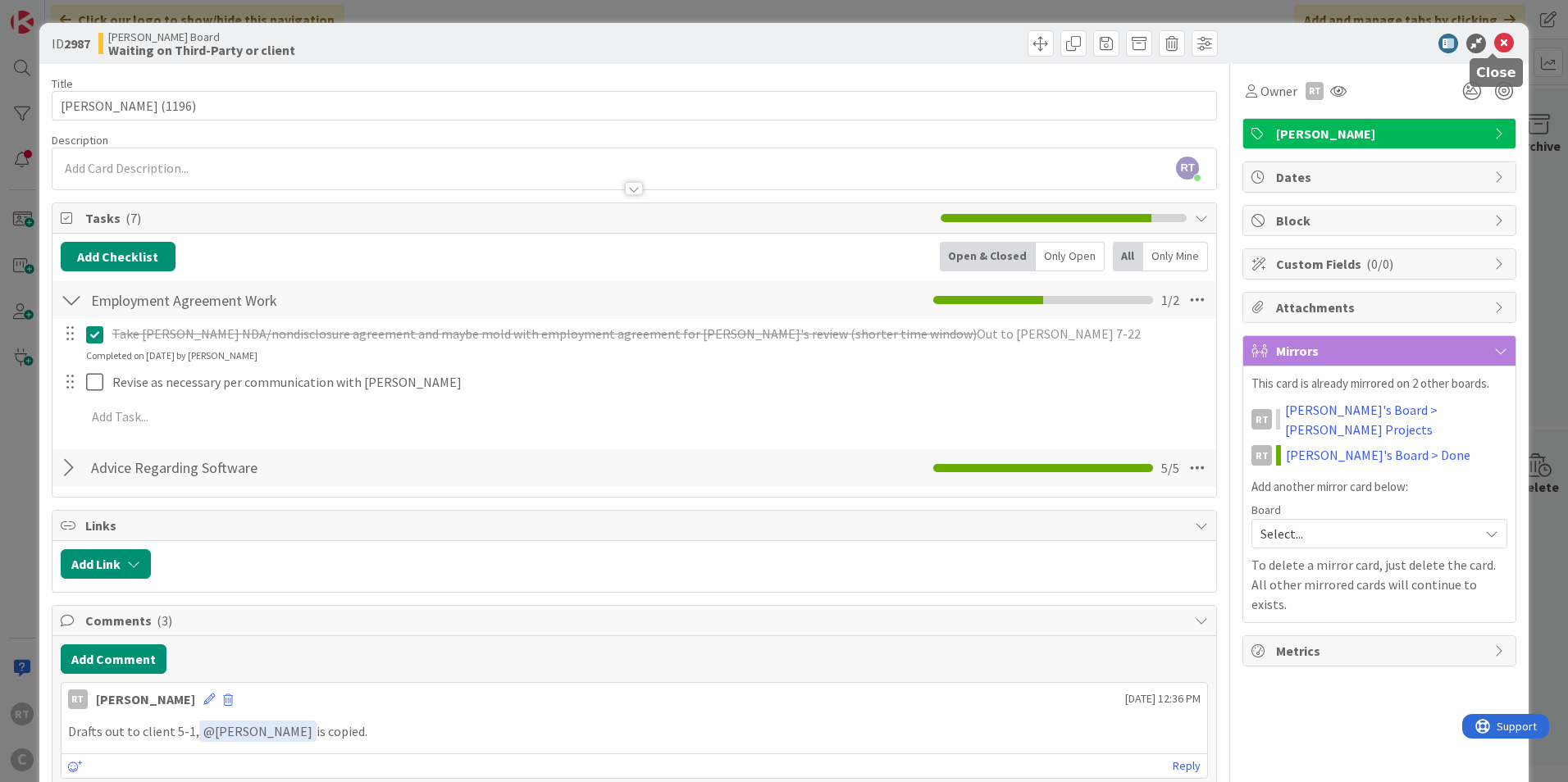
click at [1495, 46] on icon at bounding box center [1504, 43] width 20 height 20
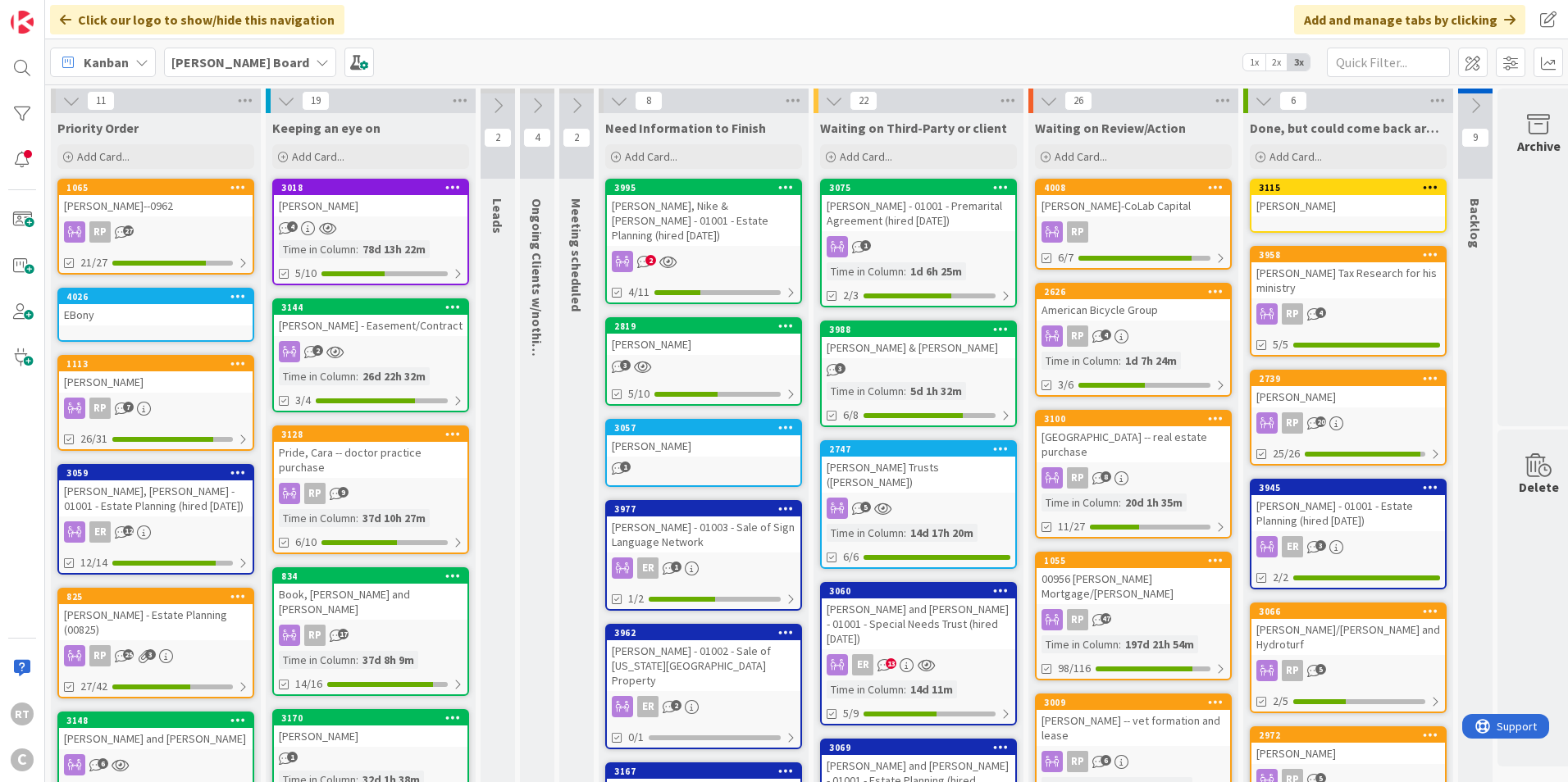
click at [154, 495] on div "[PERSON_NAME], [PERSON_NAME] - 01001 - Estate Planning (hired [DATE])" at bounding box center [156, 498] width 193 height 36
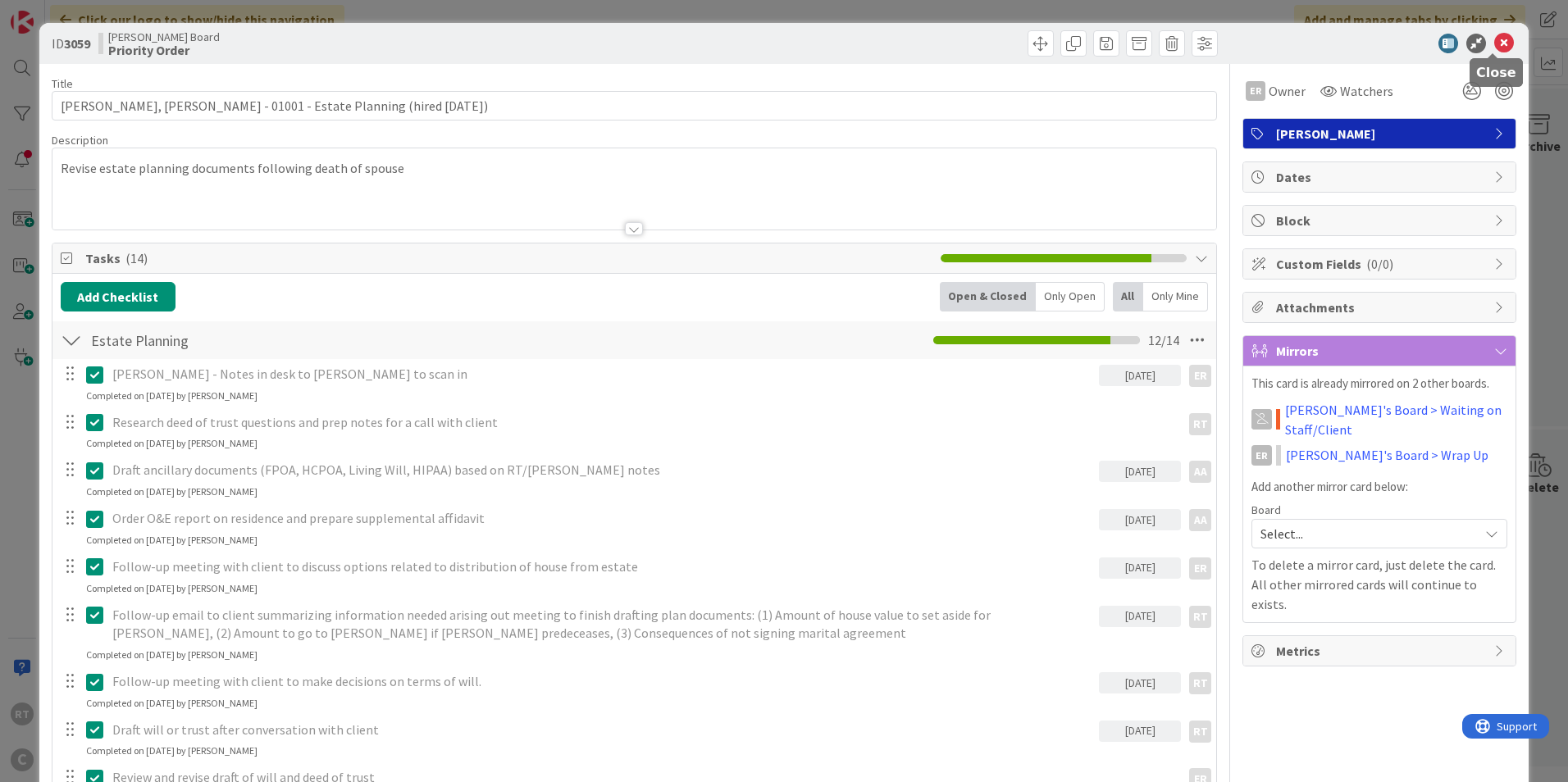
click at [1496, 45] on icon at bounding box center [1504, 43] width 20 height 20
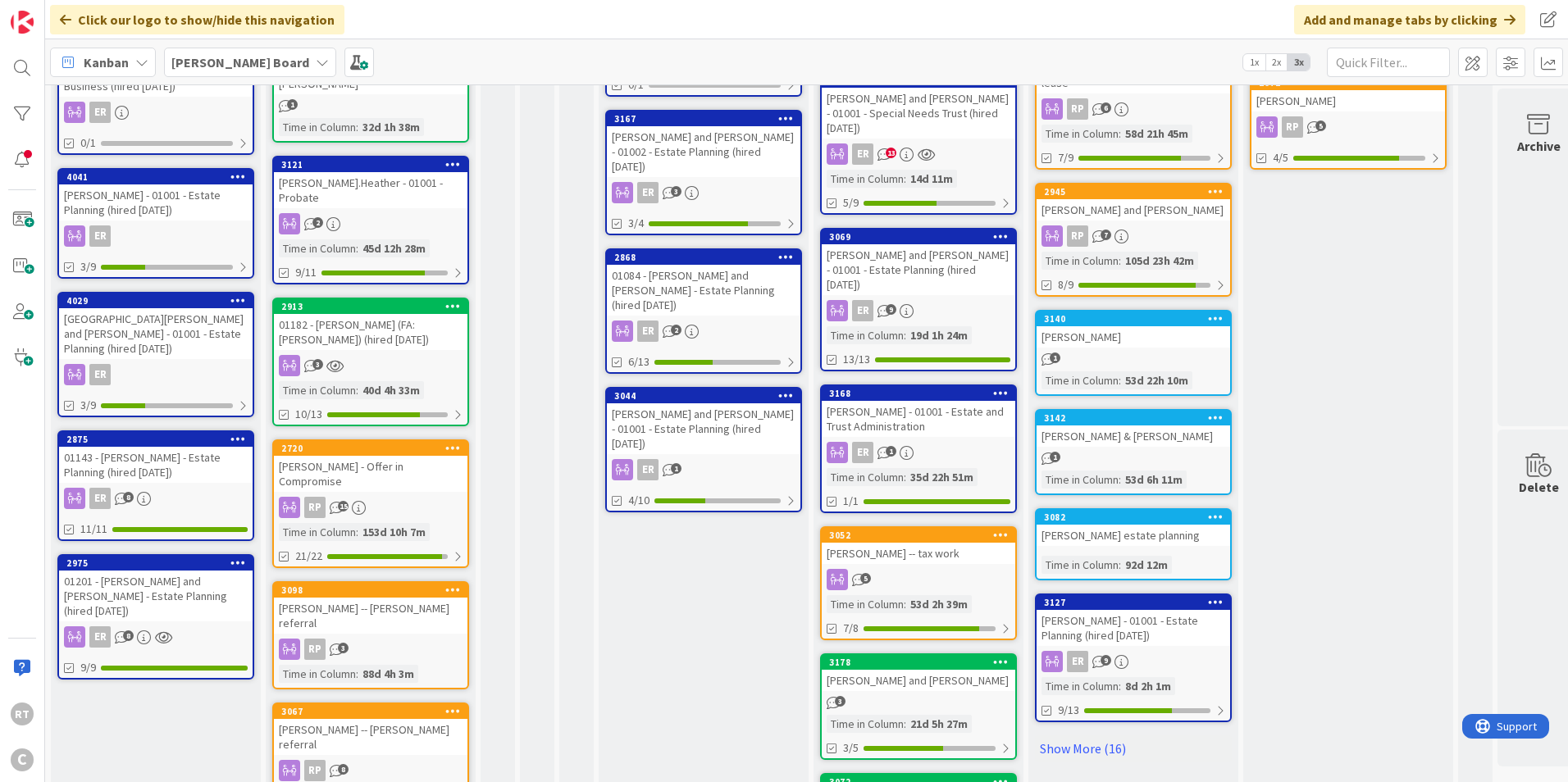
scroll to position [656, 0]
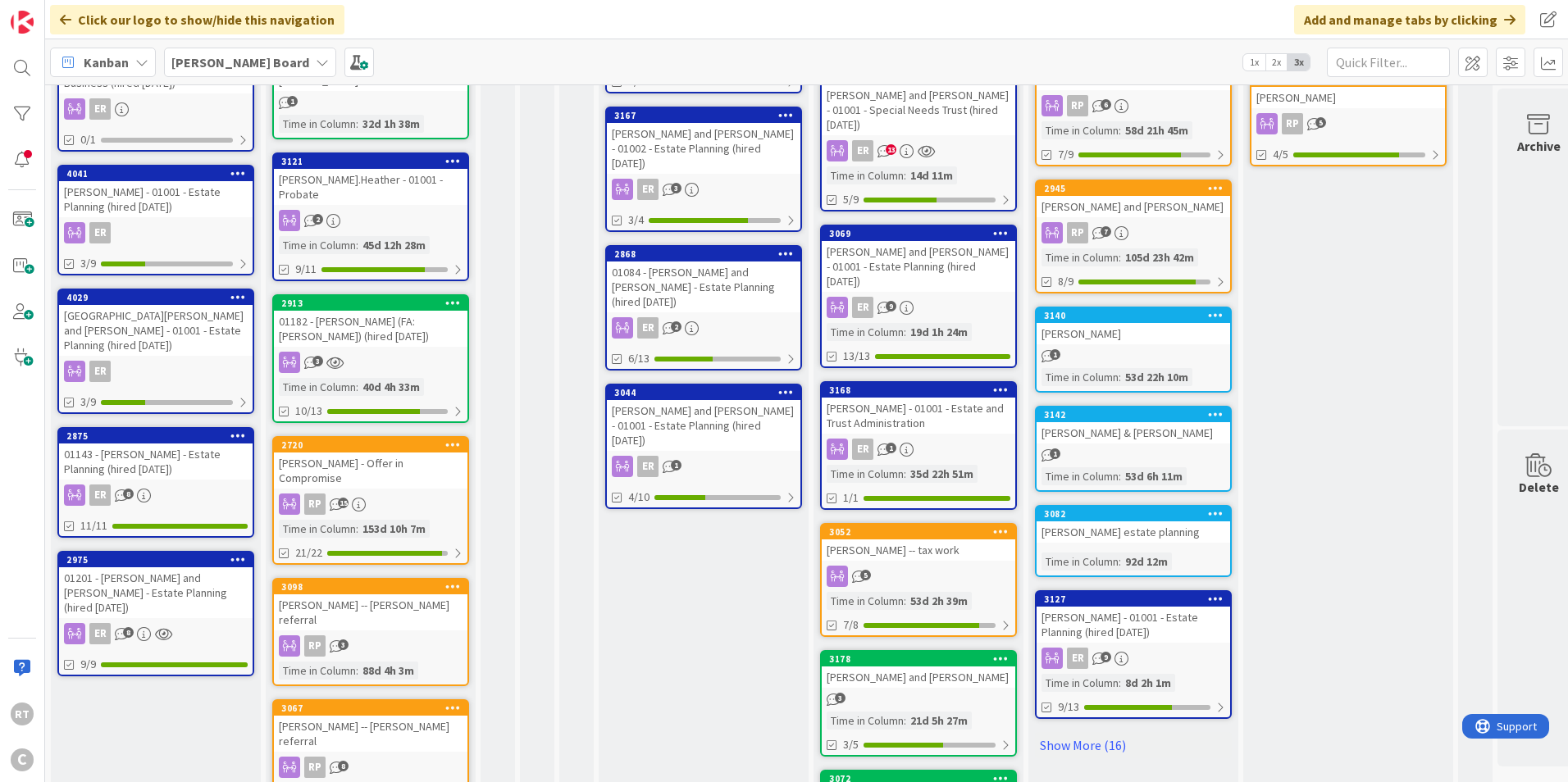
click at [181, 202] on div "[PERSON_NAME] - 01001 - Estate Planning (hired [DATE])" at bounding box center [156, 198] width 193 height 36
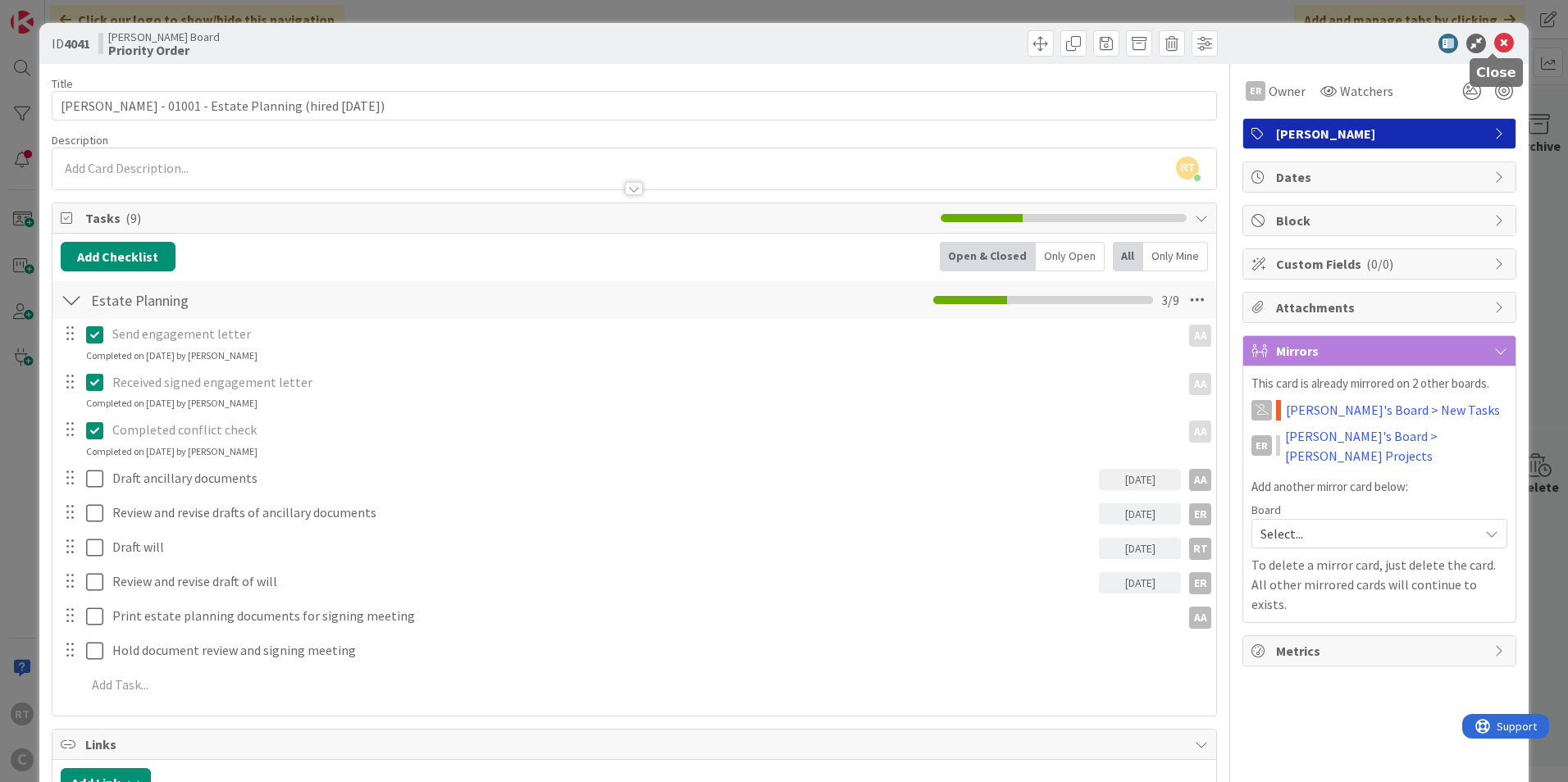
click at [1499, 48] on icon at bounding box center [1504, 43] width 20 height 20
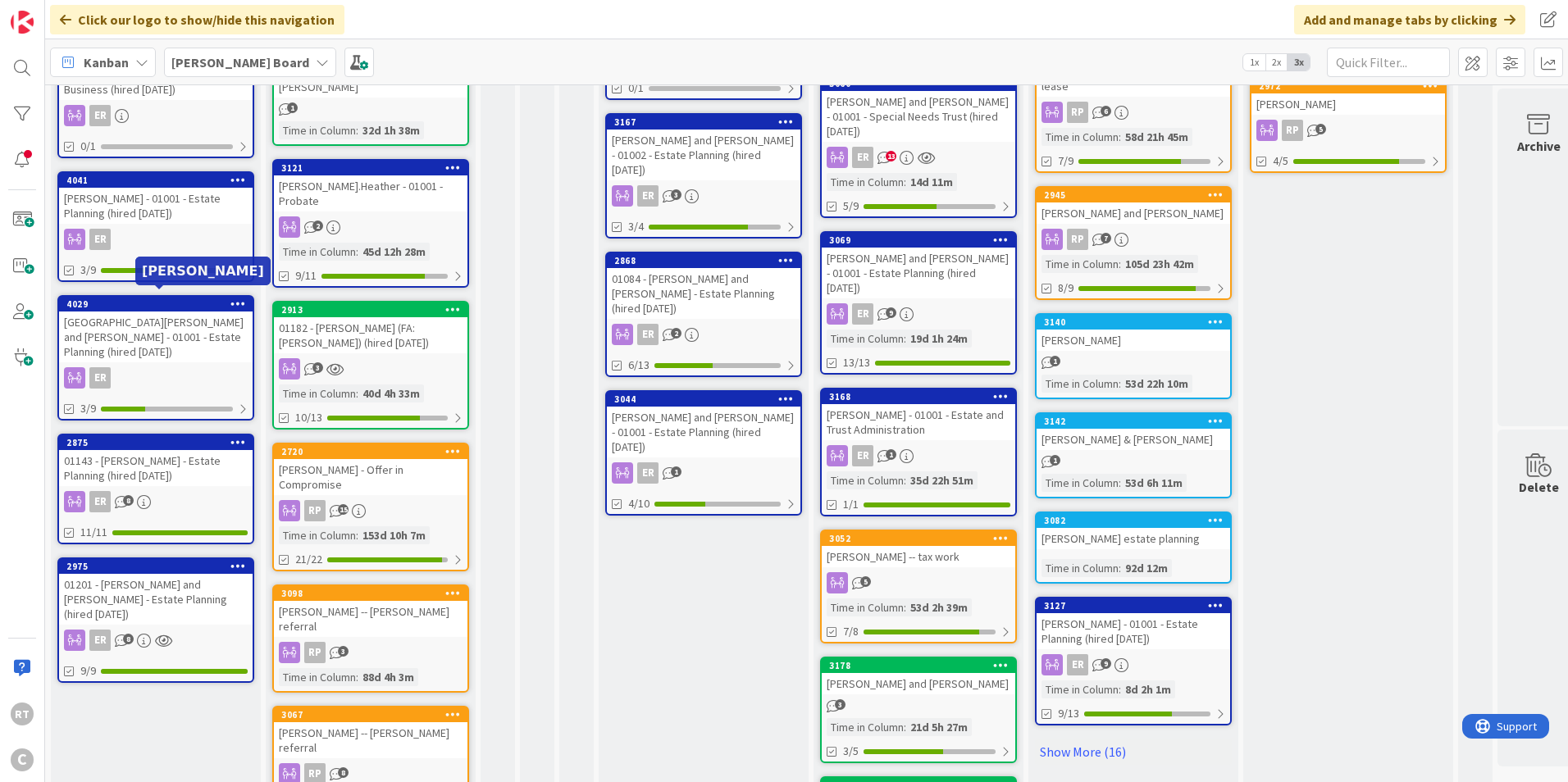
scroll to position [656, 0]
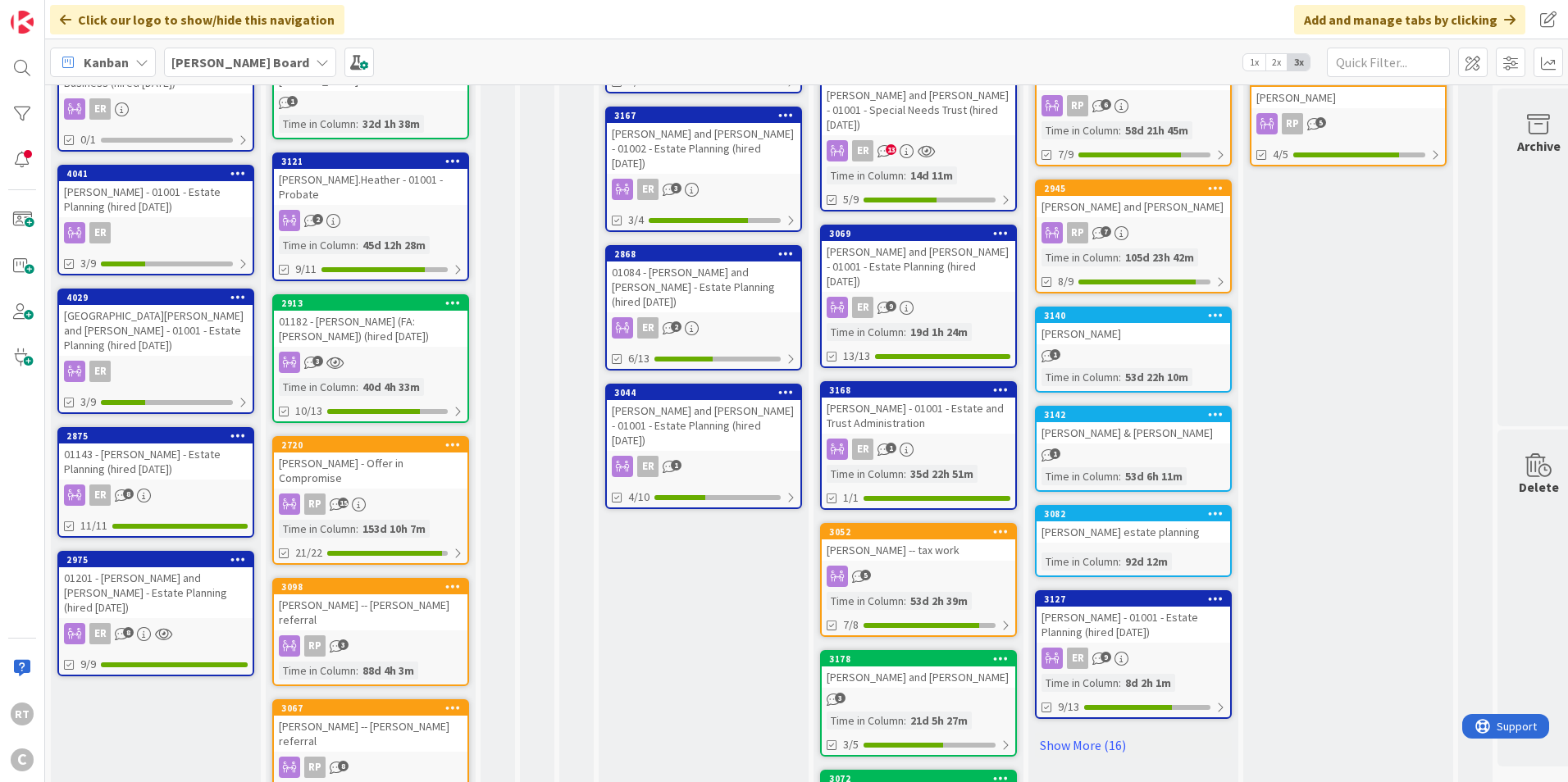
click at [157, 305] on div "[GEOGRAPHIC_DATA][PERSON_NAME] and [PERSON_NAME] - 01001 - Estate Planning (hir…" at bounding box center [156, 330] width 193 height 51
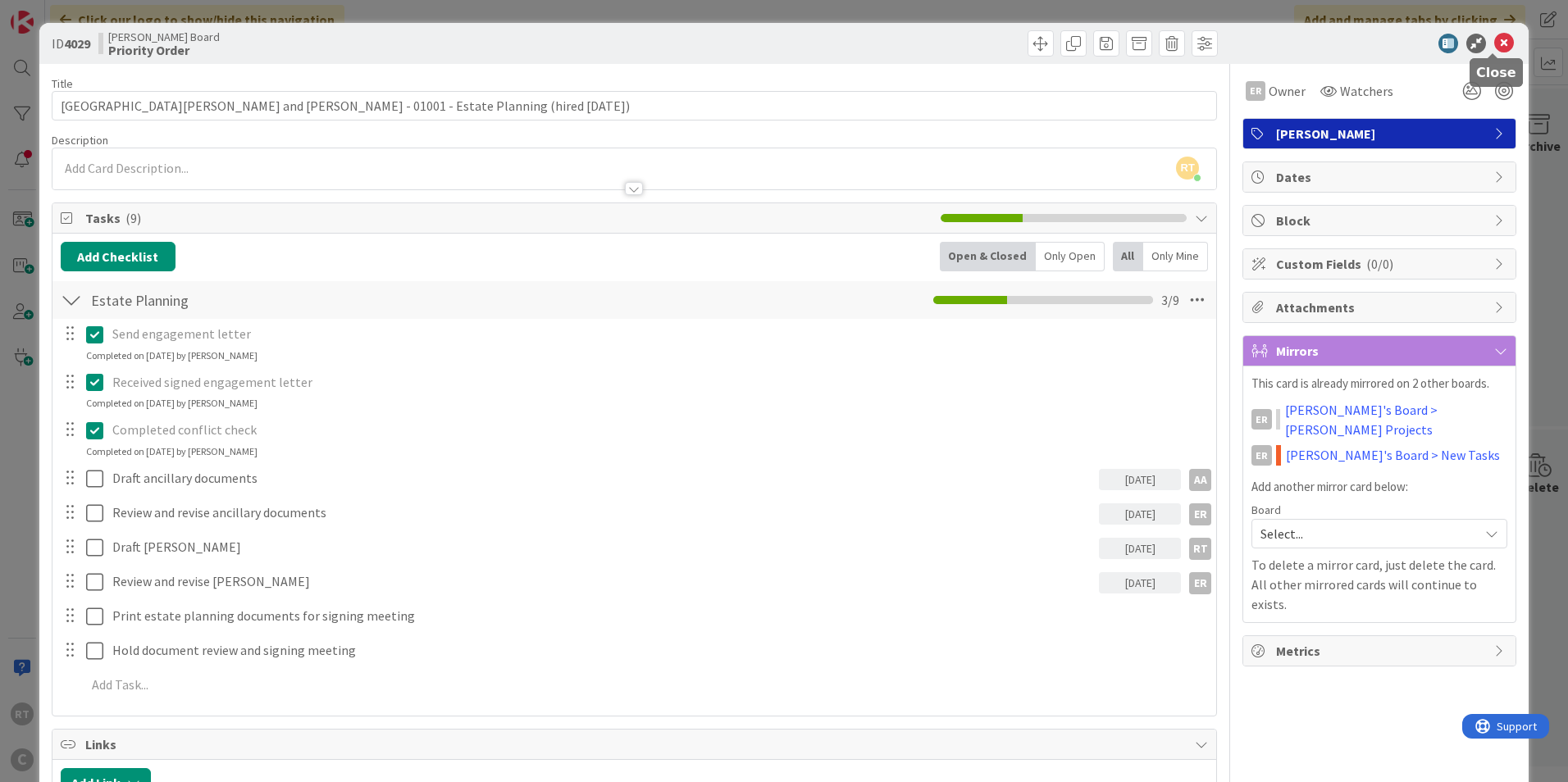
click at [1499, 43] on icon at bounding box center [1504, 43] width 20 height 20
